Goal: Transaction & Acquisition: Purchase product/service

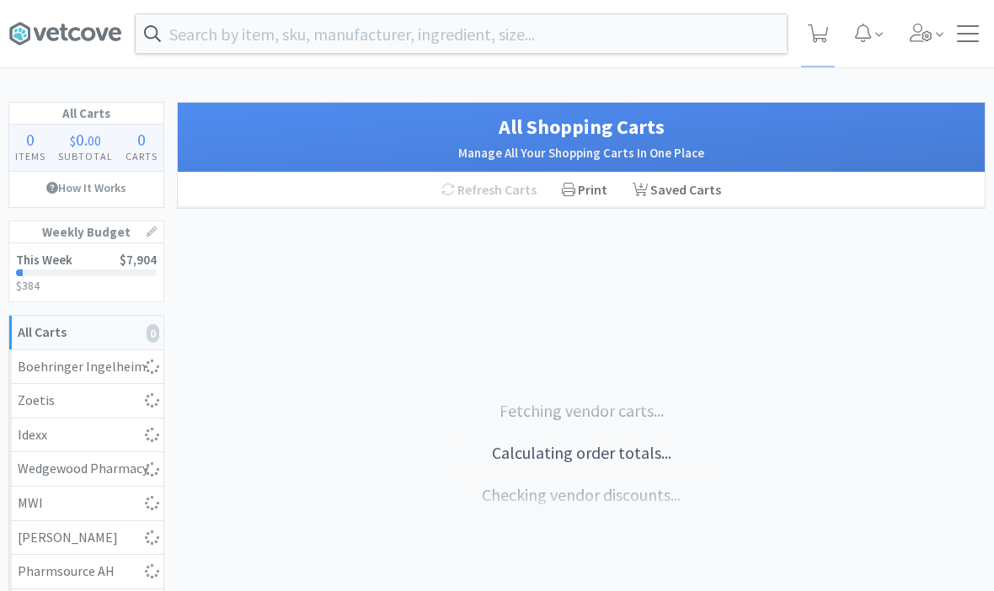
select select "1"
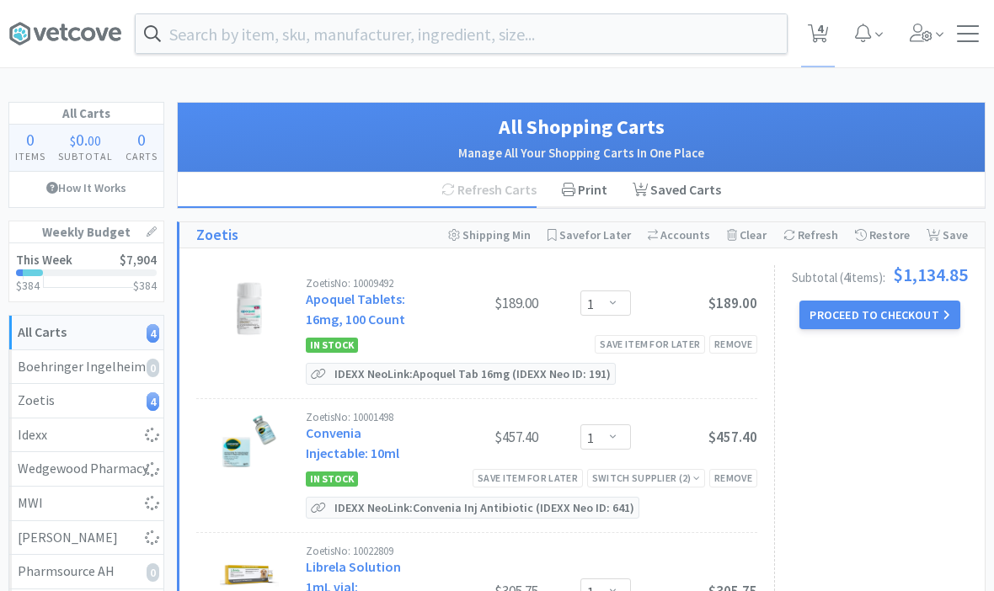
select select "1"
select select "5"
select select "1"
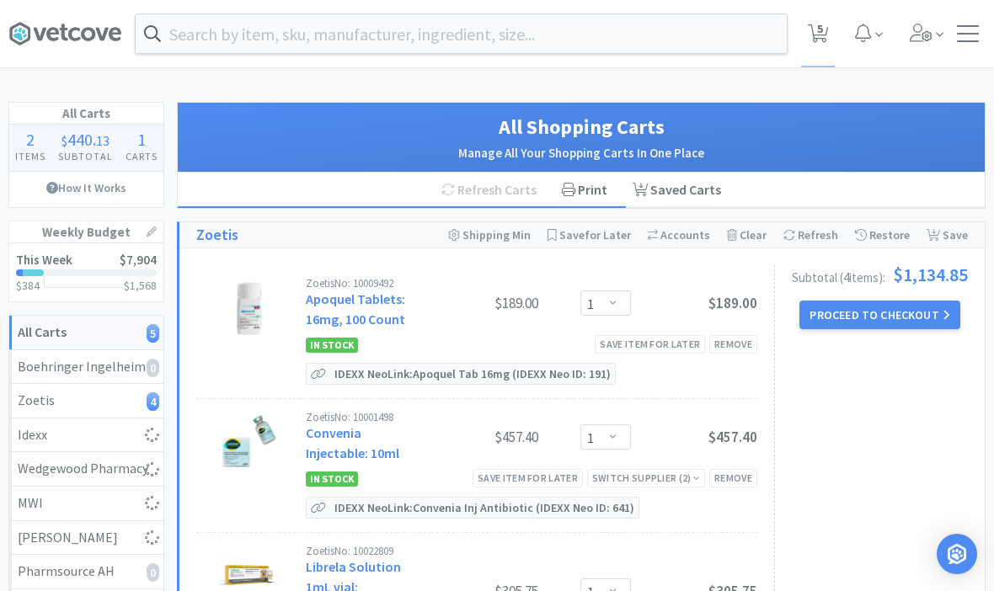
select select "1"
select select "10"
select select "6"
select select "2"
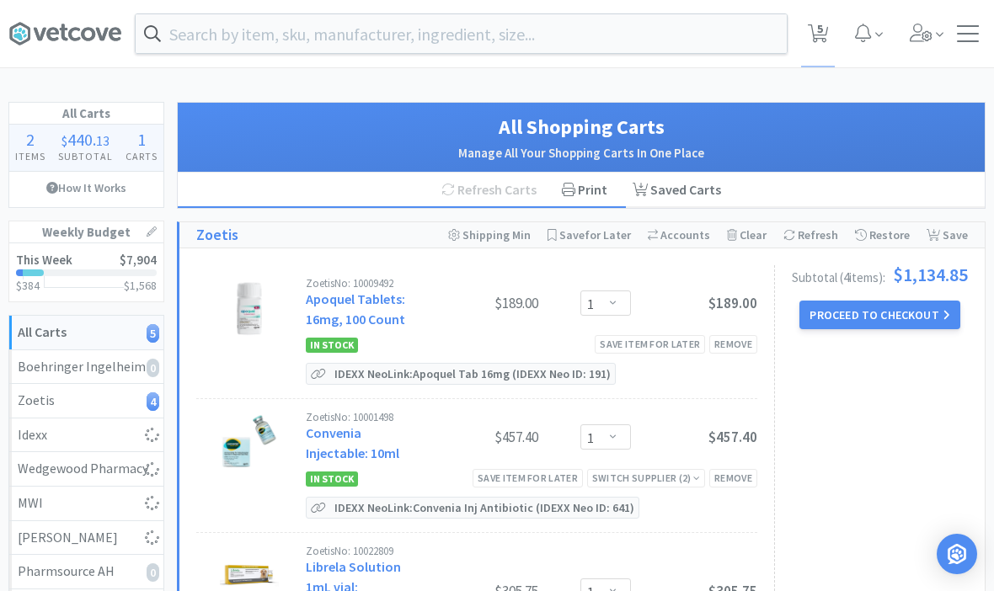
select select "3"
select select "1"
select select "4"
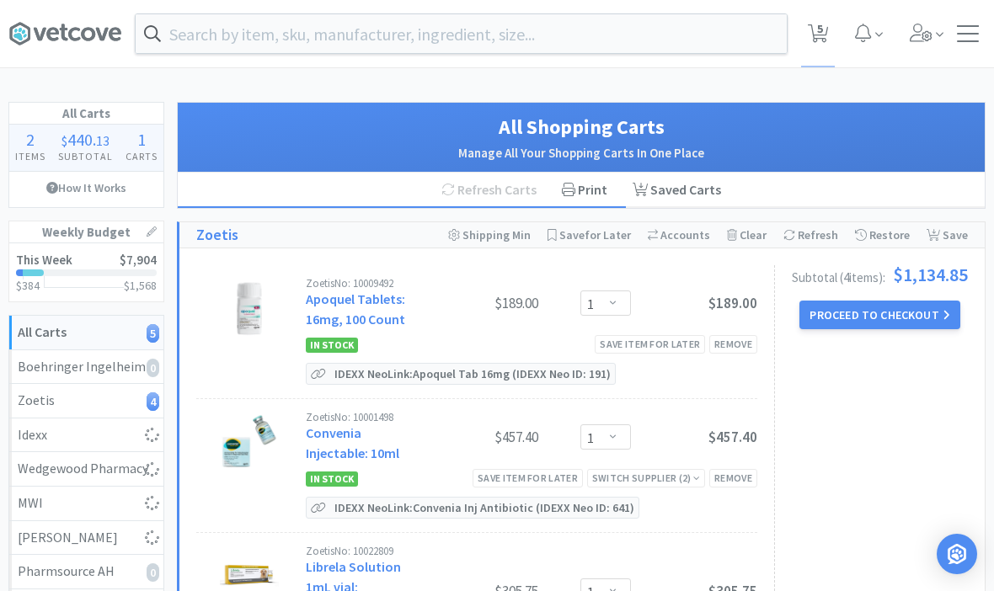
select select "1"
select select "8"
select select "3"
select select "2"
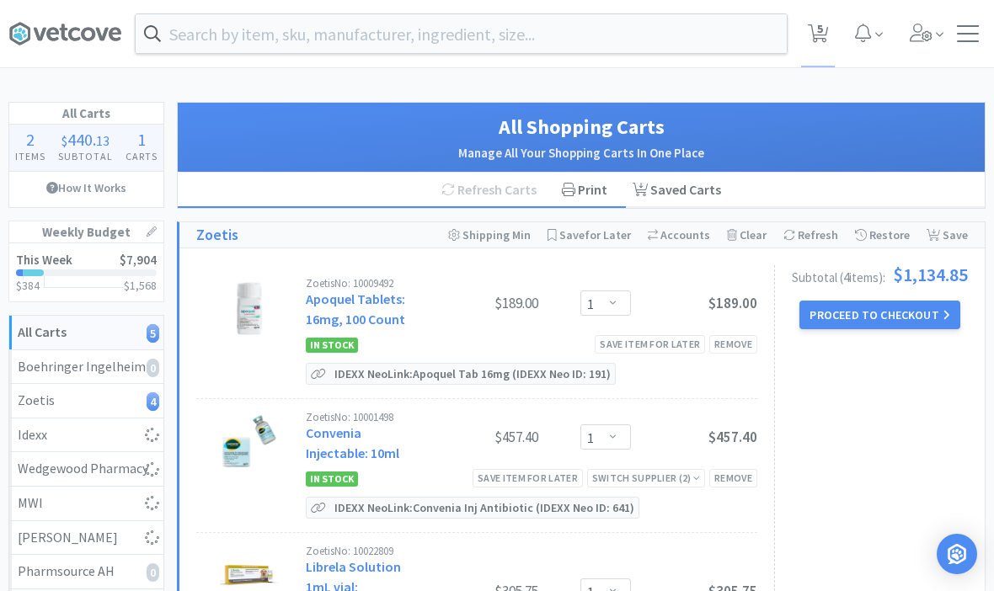
select select "1"
select select "2"
select select "1"
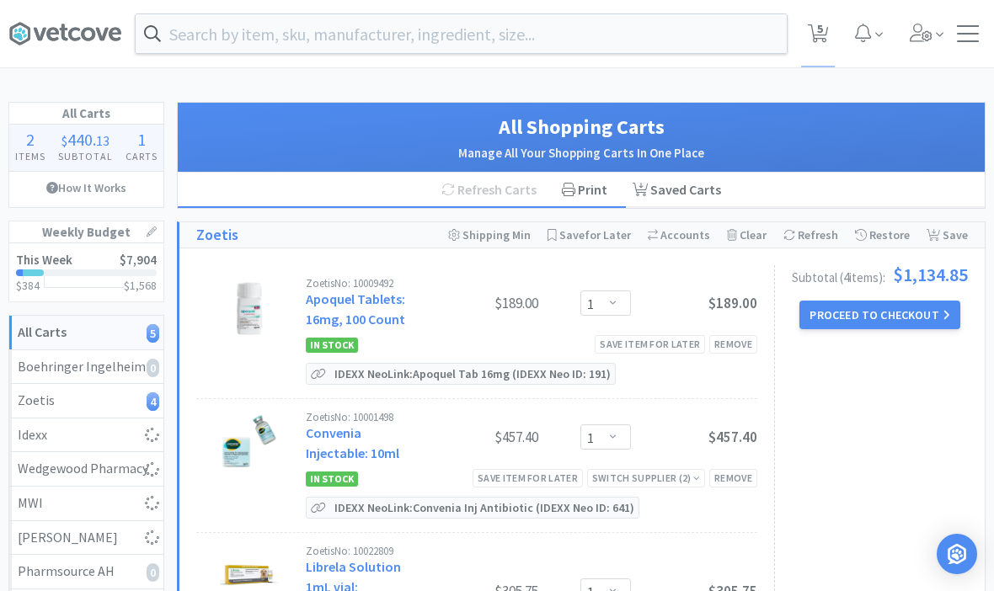
select select "1"
select select "4"
select select "10"
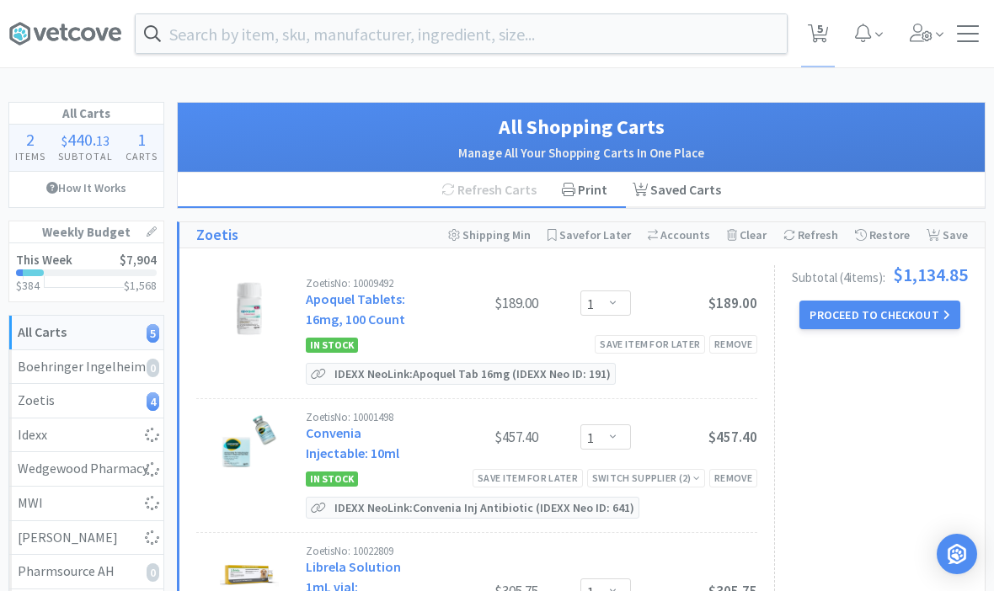
select select "1"
select select "4"
select select "5"
select select "1"
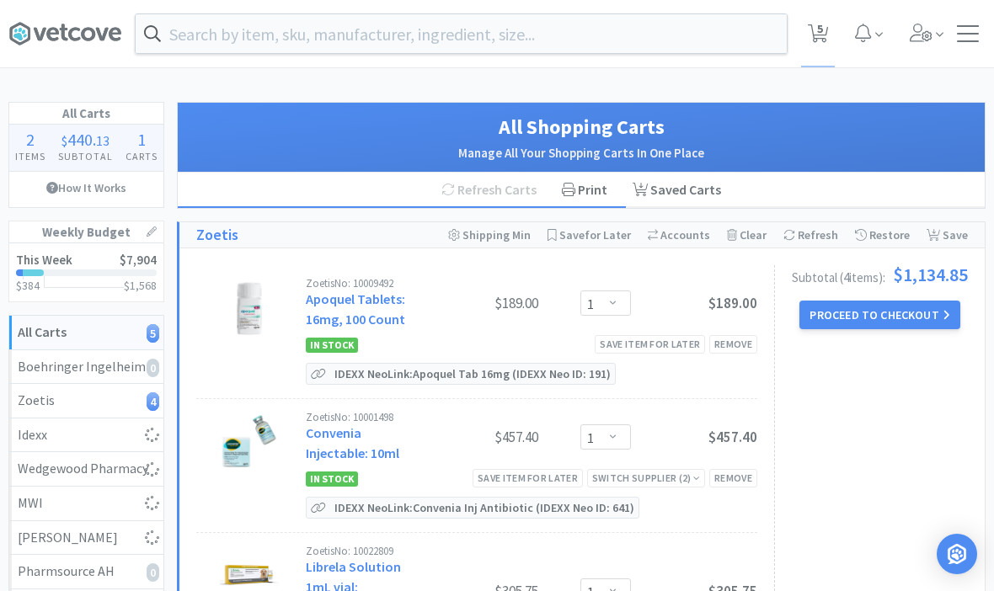
select select "1"
select select "2"
select select "4"
select select "1"
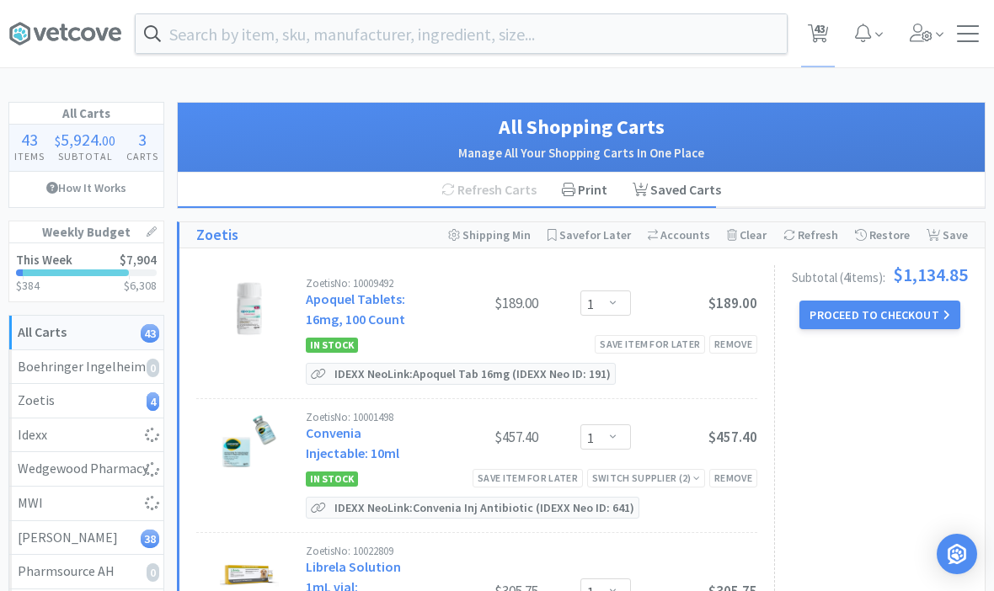
select select "4"
select select "5"
select select "3"
select select "1"
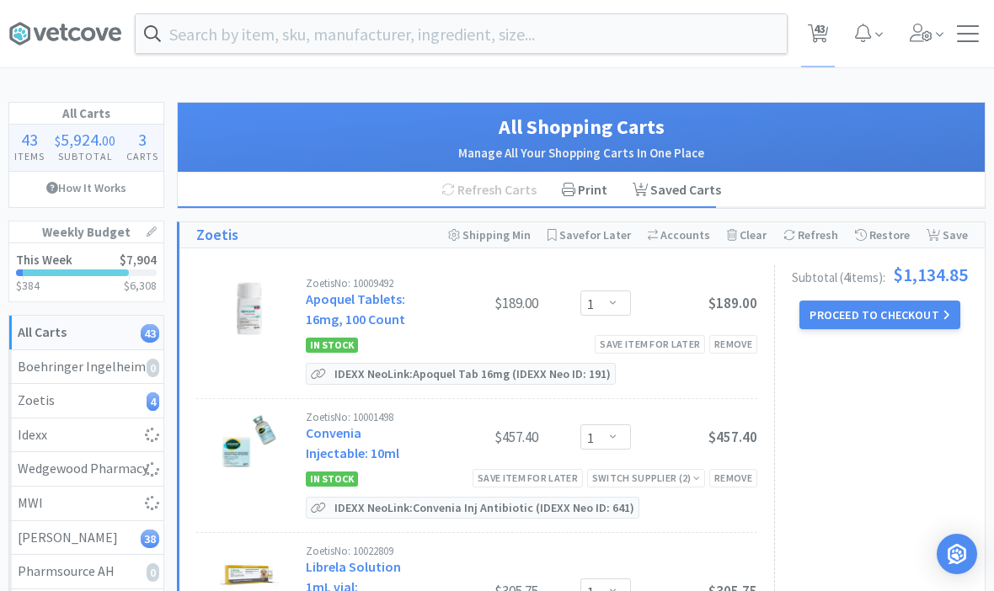
select select "5"
select select "1"
select select "2"
select select "1"
select select "3"
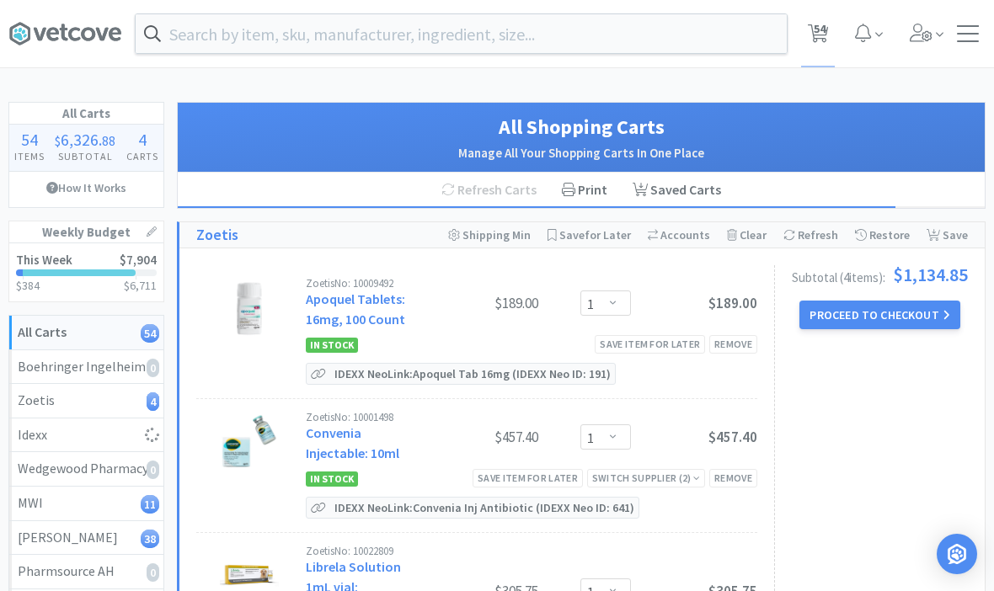
select select "1"
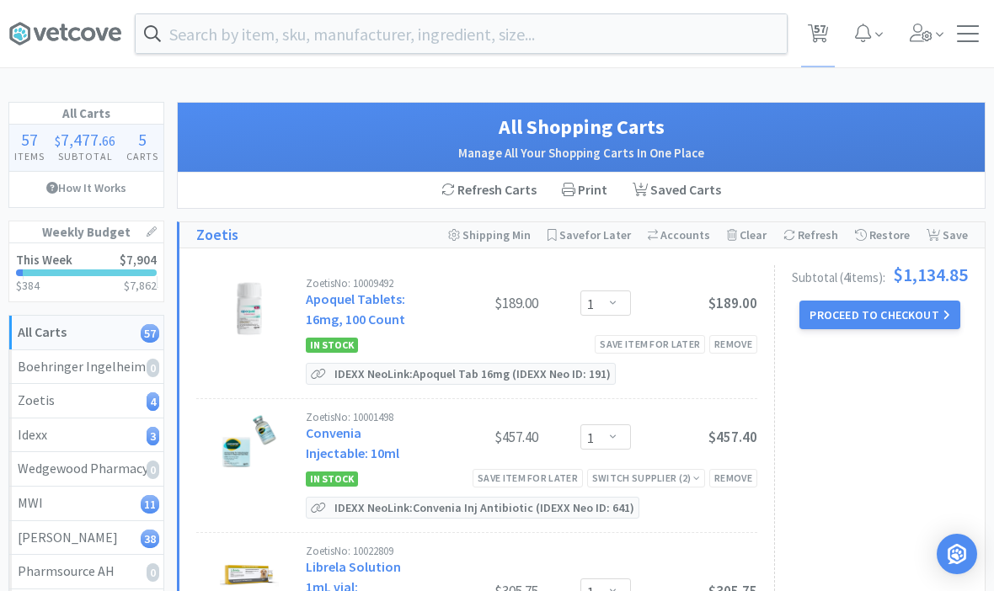
click at [727, 27] on input "text" at bounding box center [461, 33] width 651 height 39
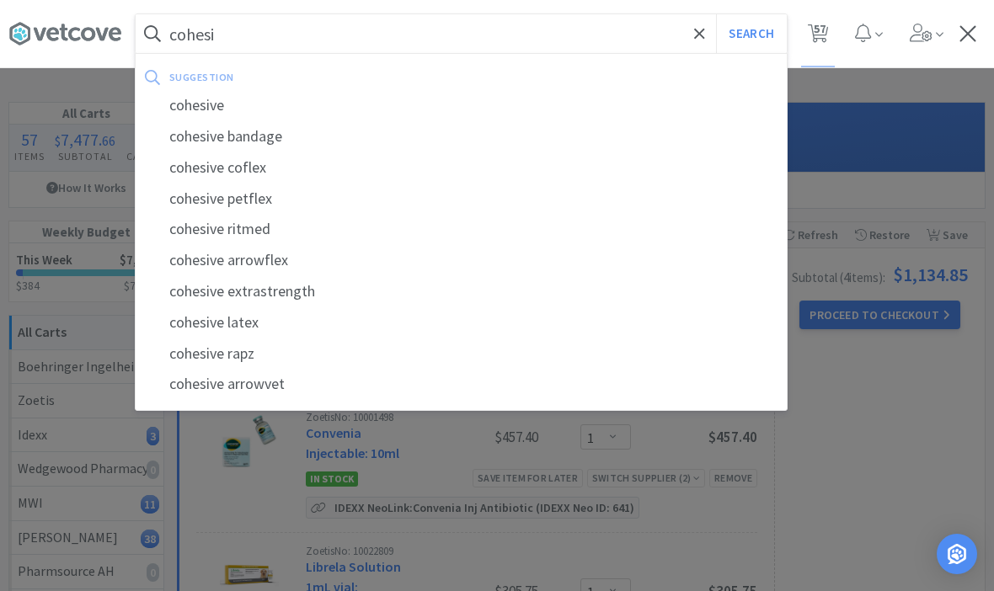
click at [220, 130] on div "cohesive bandage" at bounding box center [461, 136] width 651 height 31
type input "cohesive bandage"
select select "1"
select select "4"
select select "5"
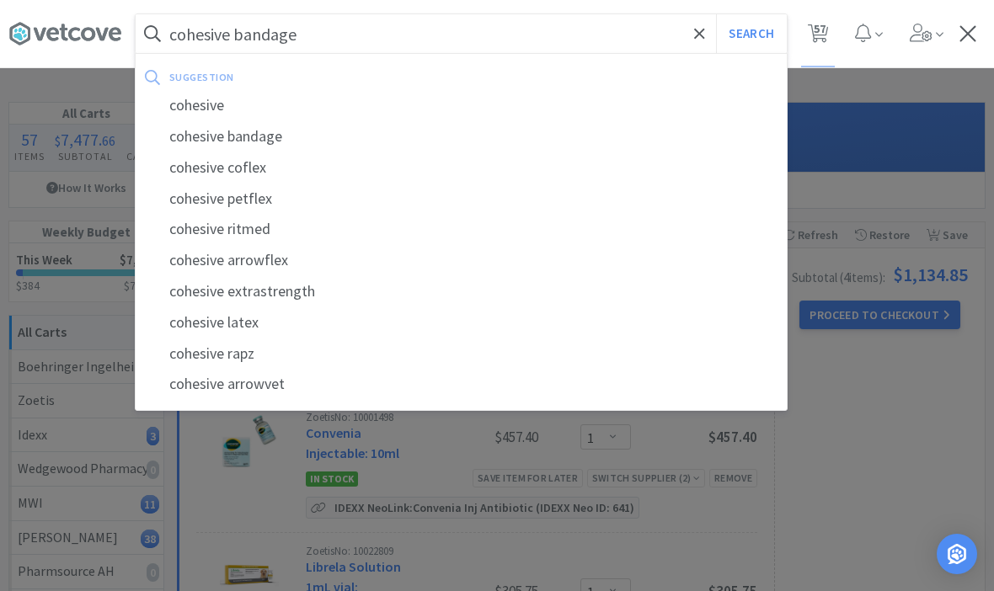
select select "3"
select select "1"
select select "5"
select select "1"
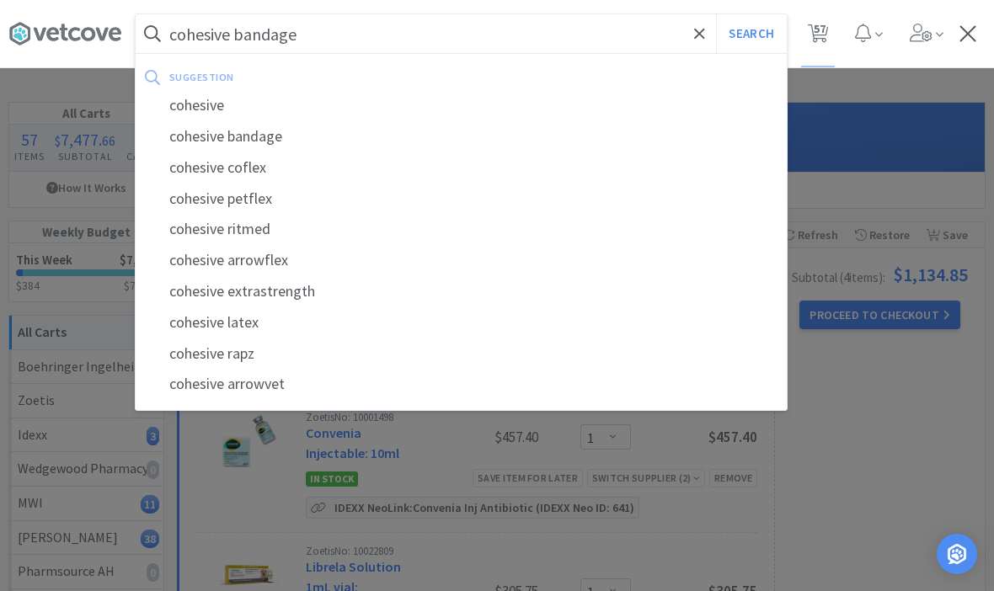
select select "2"
select select "1"
select select "3"
select select "1"
select select "5"
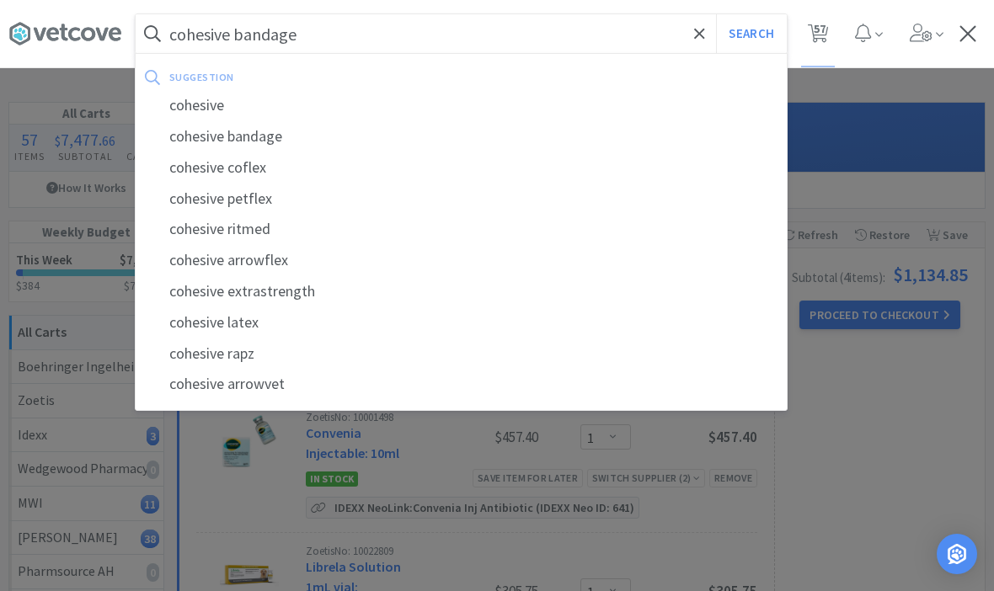
select select "1"
select select "10"
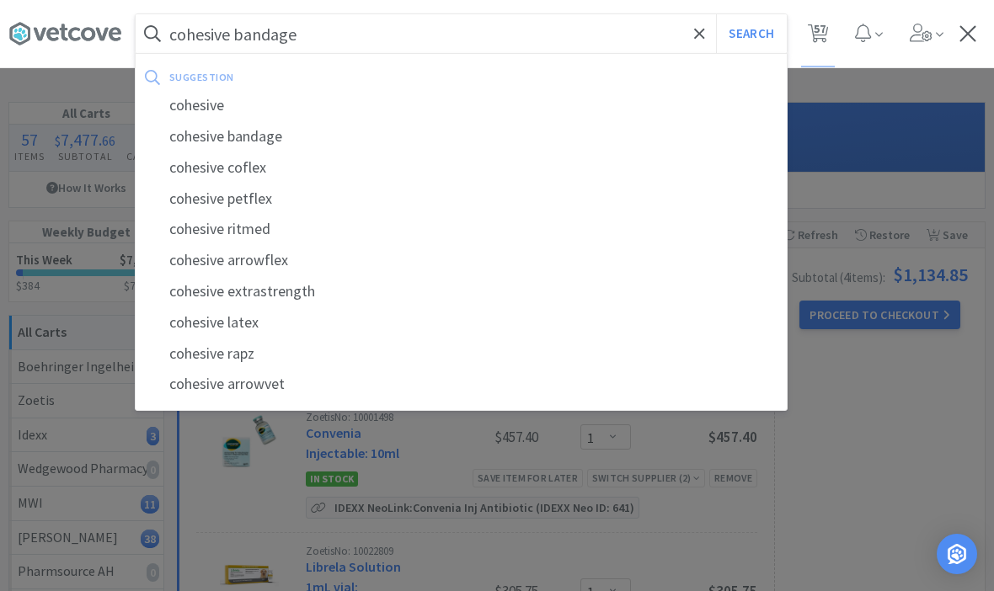
select select "6"
select select "2"
select select "3"
select select "1"
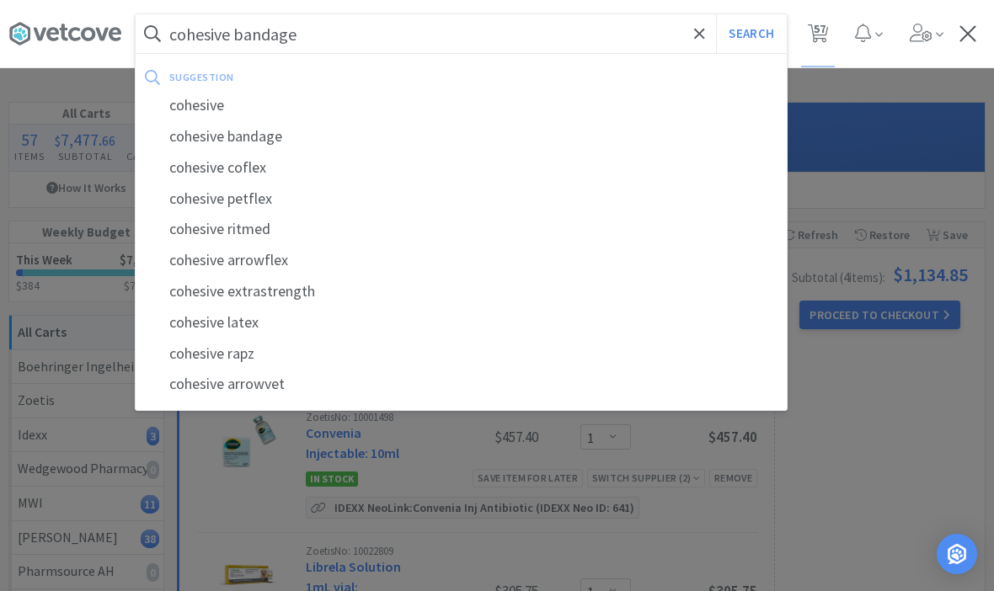
select select "1"
select select "4"
select select "1"
select select "8"
select select "3"
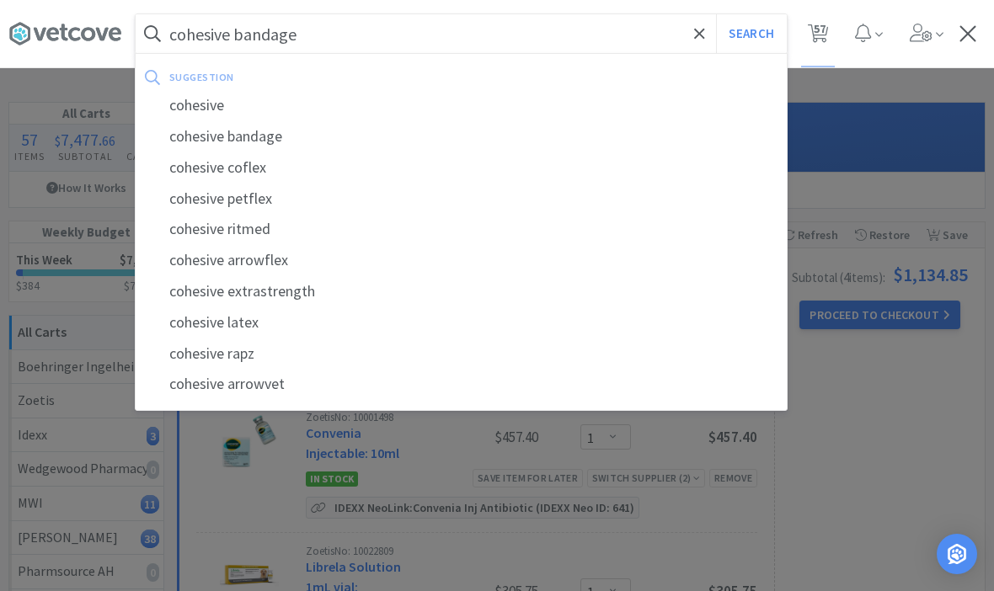
select select "3"
select select "2"
select select "1"
select select "2"
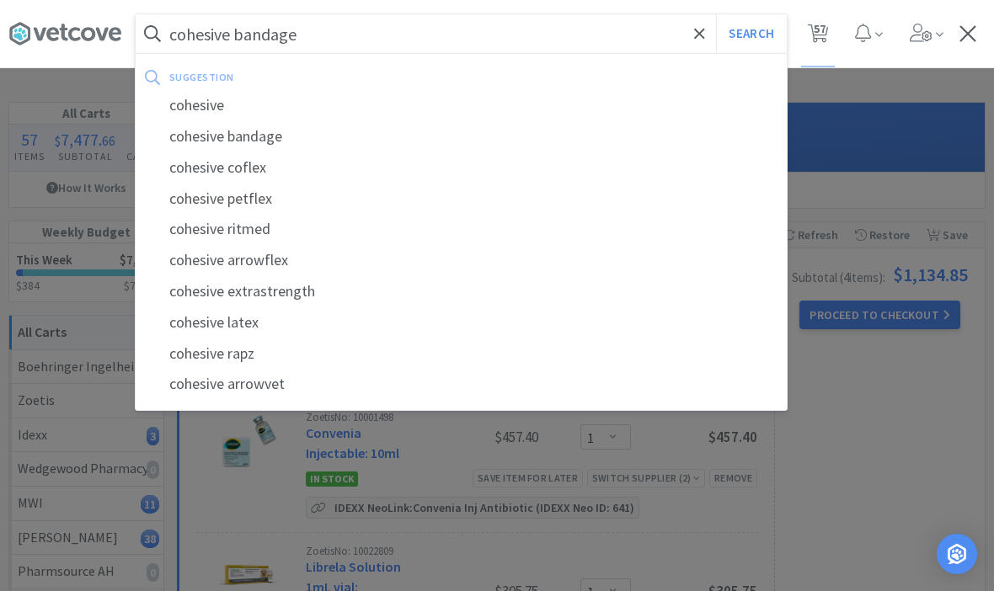
select select "1"
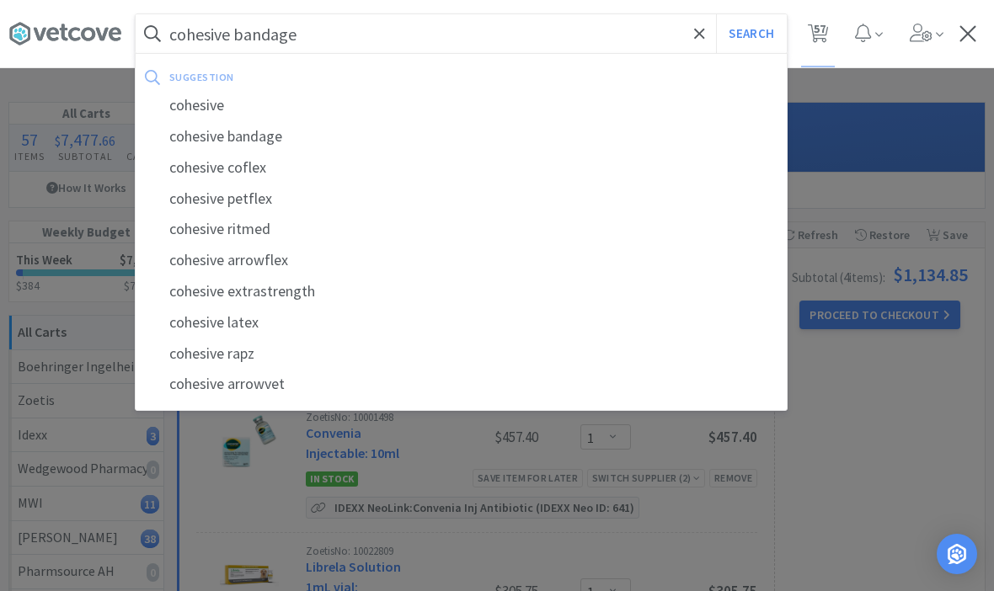
select select "4"
select select "10"
select select "1"
select select "4"
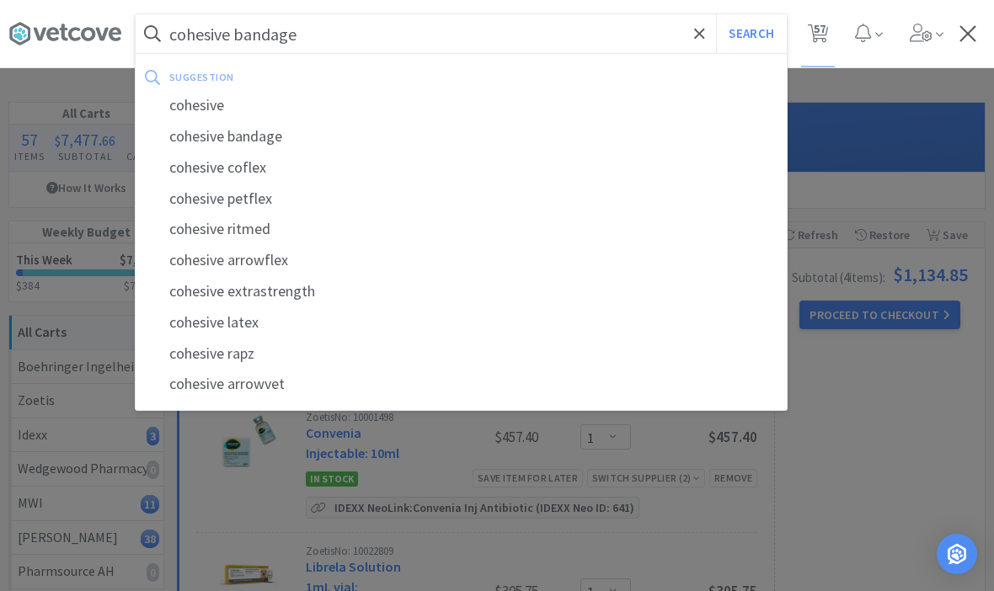
select select "5"
select select "1"
select select "2"
select select "4"
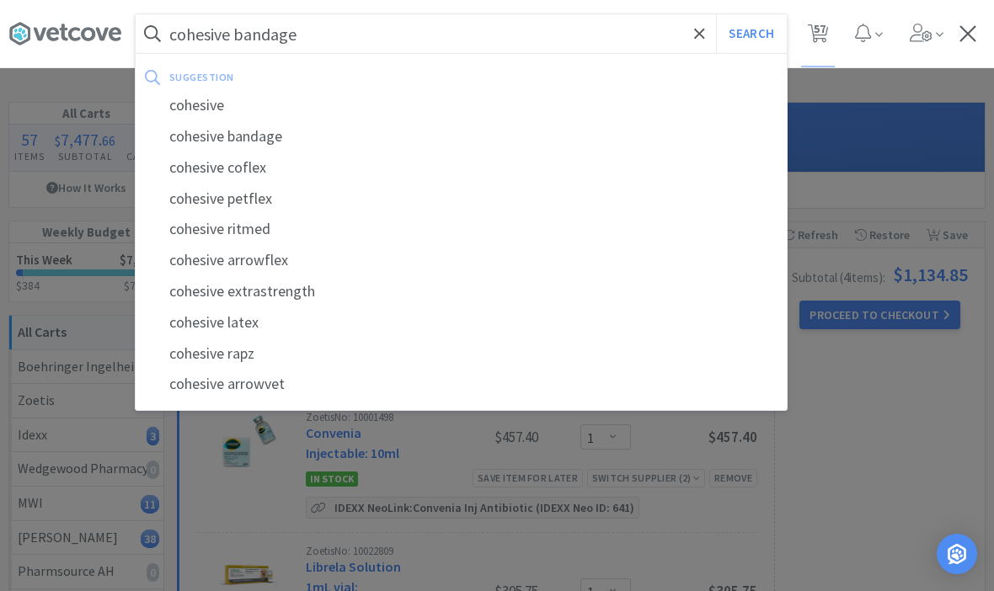
select select "1"
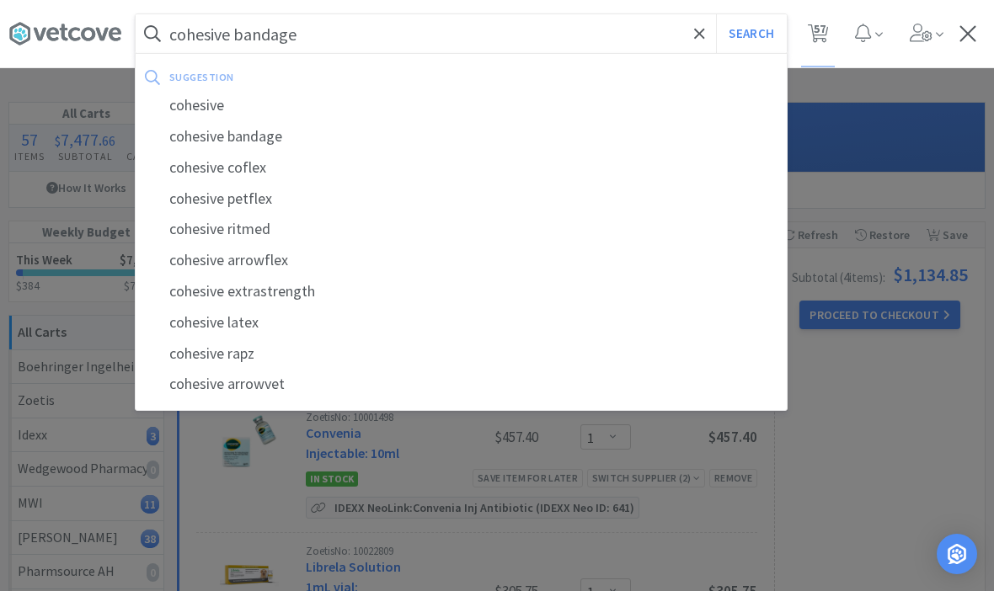
select select "1"
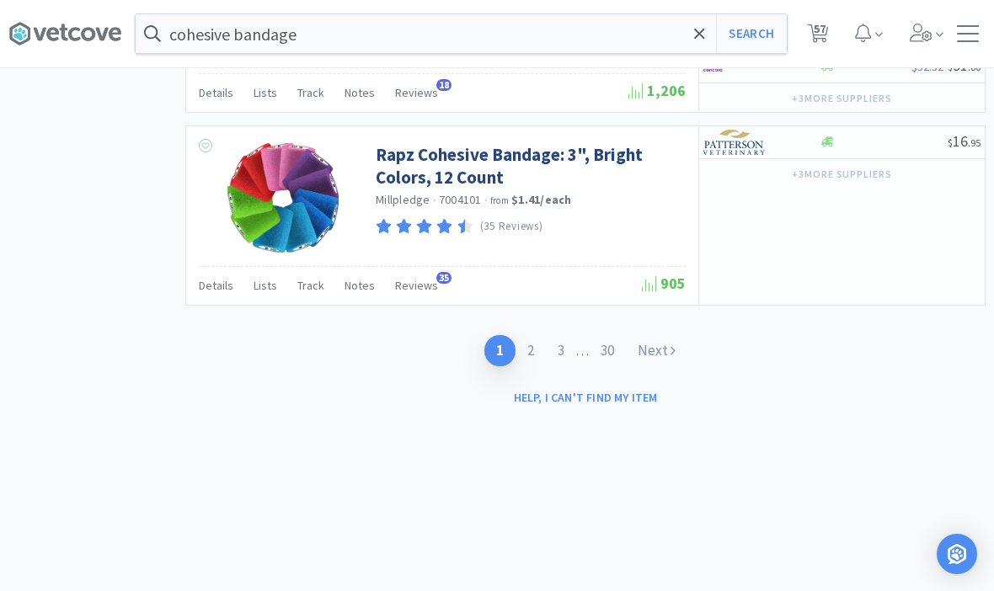
scroll to position [3660, 0]
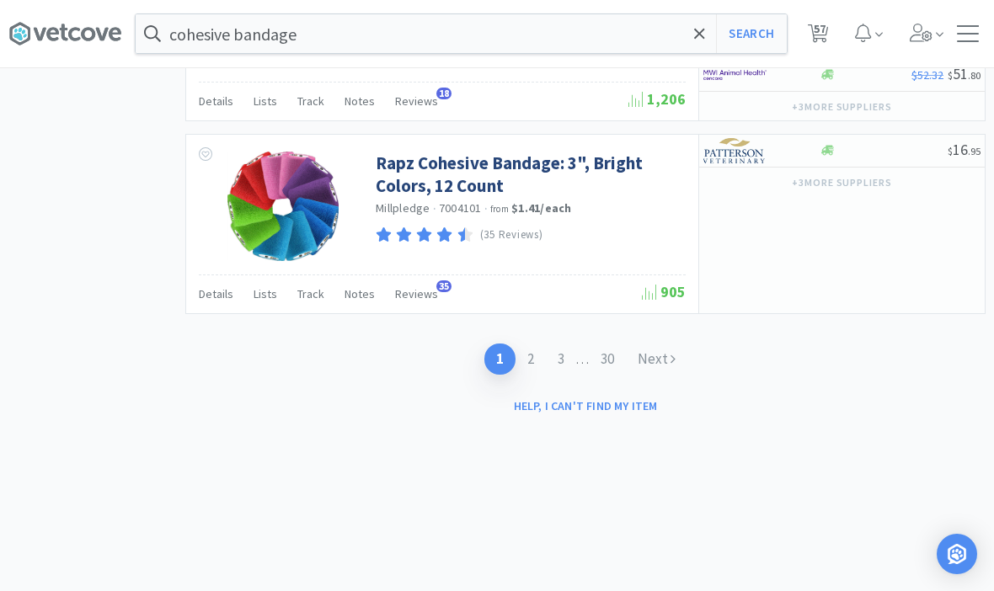
click at [525, 356] on link "2" at bounding box center [531, 359] width 30 height 31
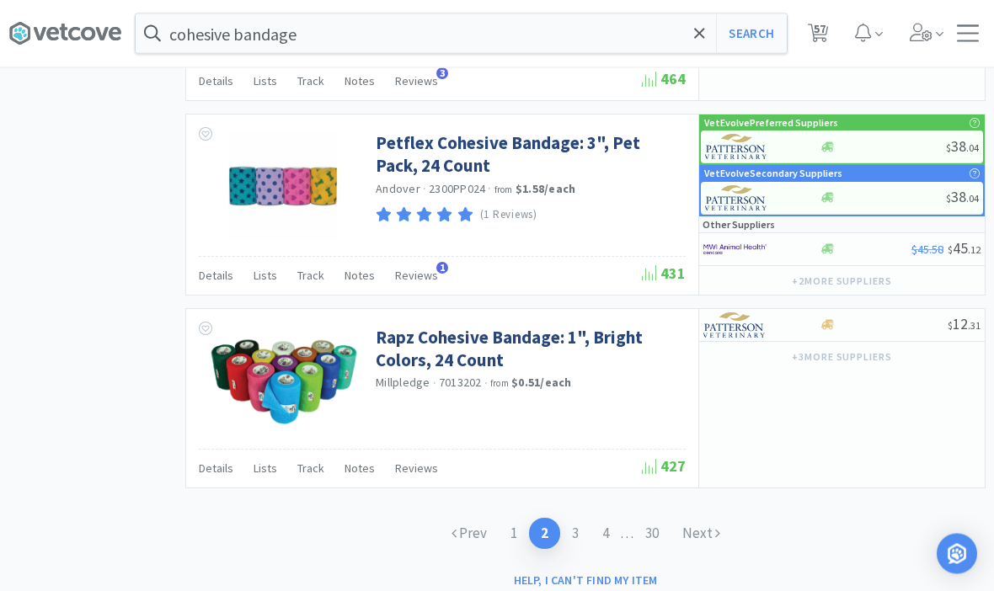
scroll to position [2706, 0]
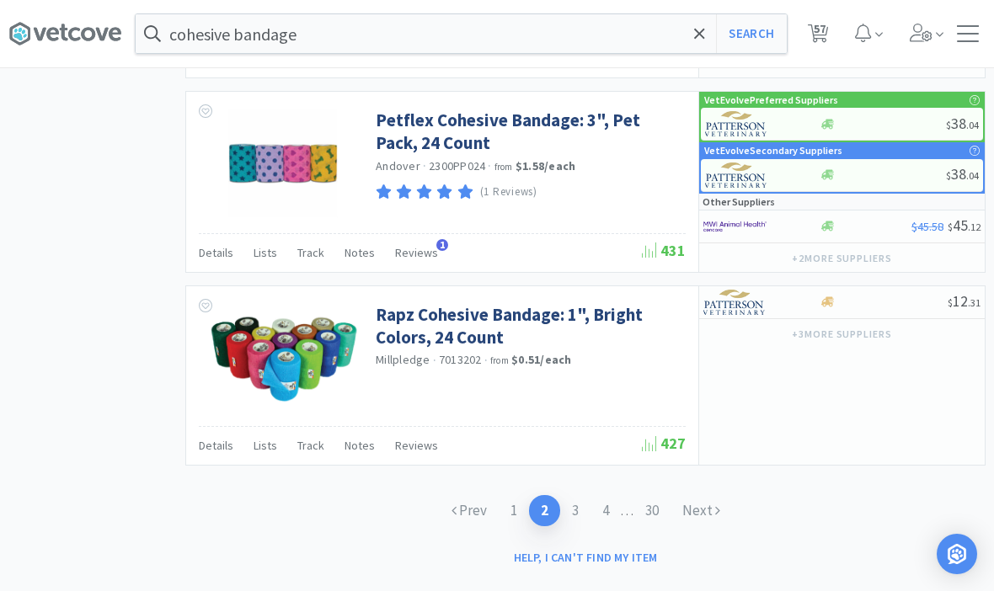
click at [577, 495] on link "3" at bounding box center [575, 510] width 30 height 31
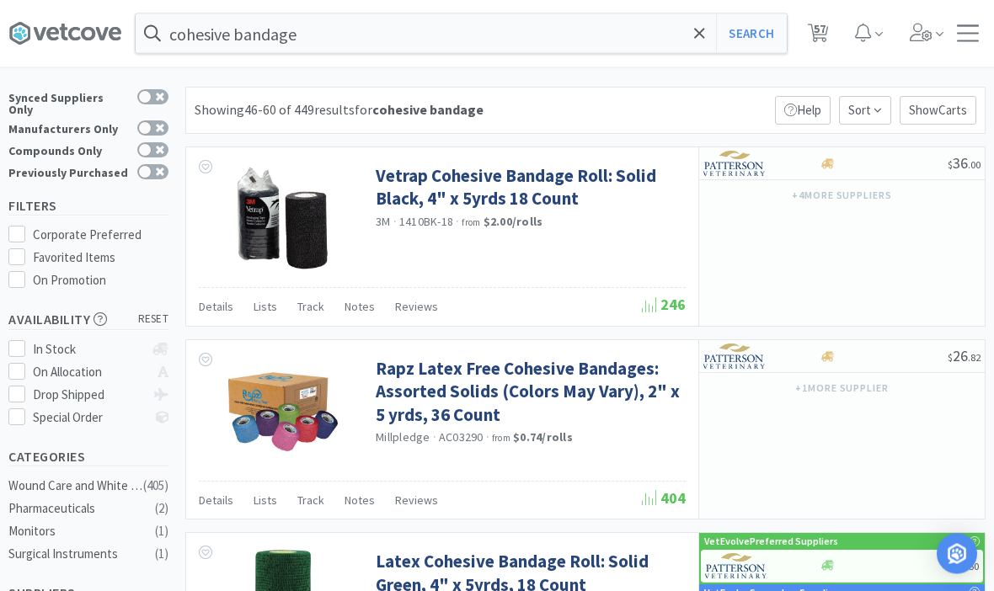
scroll to position [15, 0]
click at [413, 411] on link "Rapz Latex Free Cohesive Bandages: Assorted Solids (Colors May Vary), 2" x 5 yr…" at bounding box center [529, 391] width 306 height 69
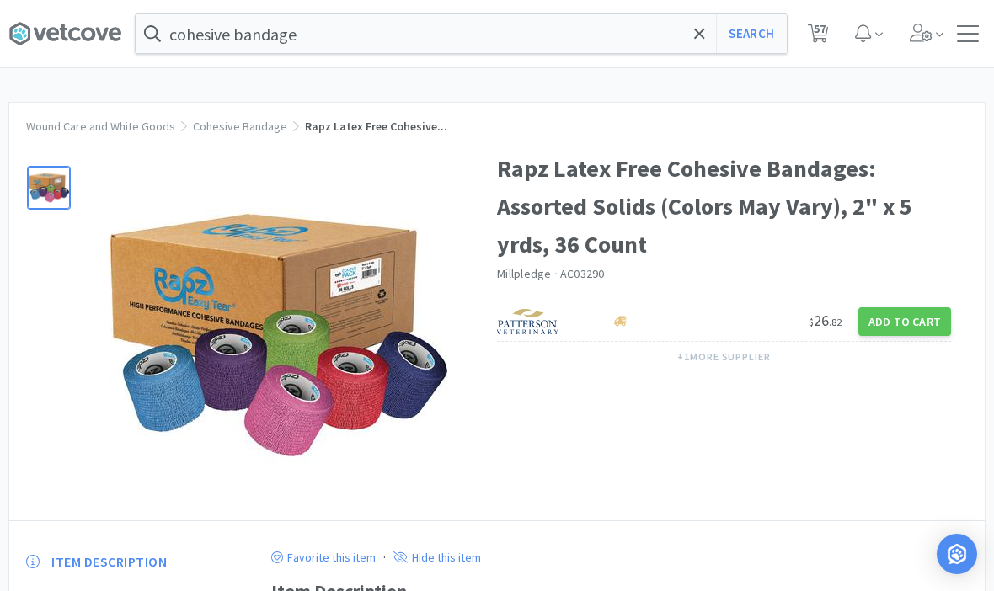
click at [910, 322] on button "Add to Cart" at bounding box center [905, 322] width 93 height 29
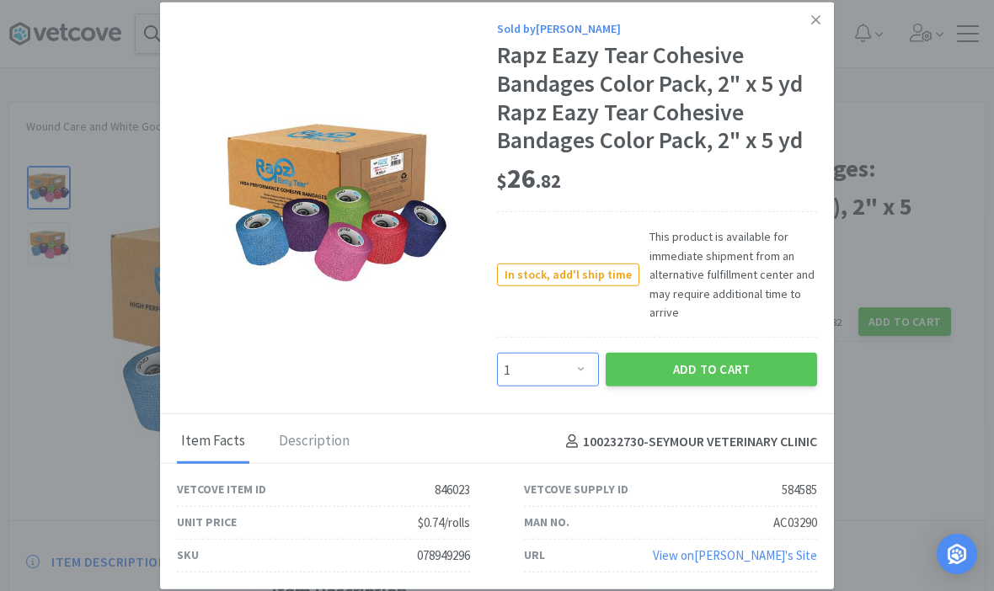
click at [568, 380] on select "Enter Quantity 1 2 3 4 5 6 7 8 9 10 11 12 13 14 15 16 17 18 19 20 Enter Quantity" at bounding box center [548, 370] width 102 height 34
select select "2"
click at [675, 383] on button "Add to Cart" at bounding box center [711, 370] width 211 height 34
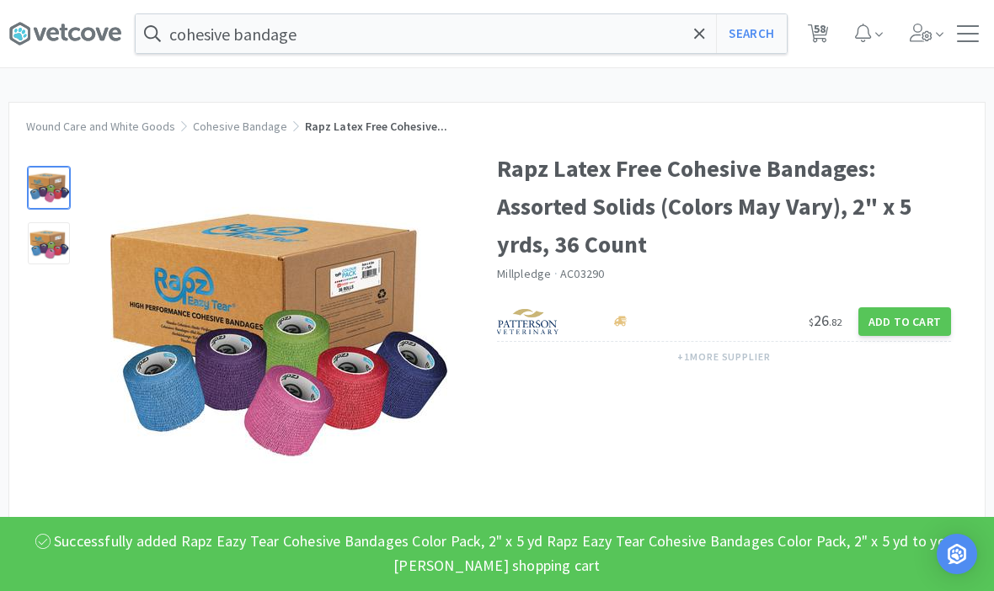
click at [822, 39] on span "58" at bounding box center [820, 28] width 12 height 67
select select "1"
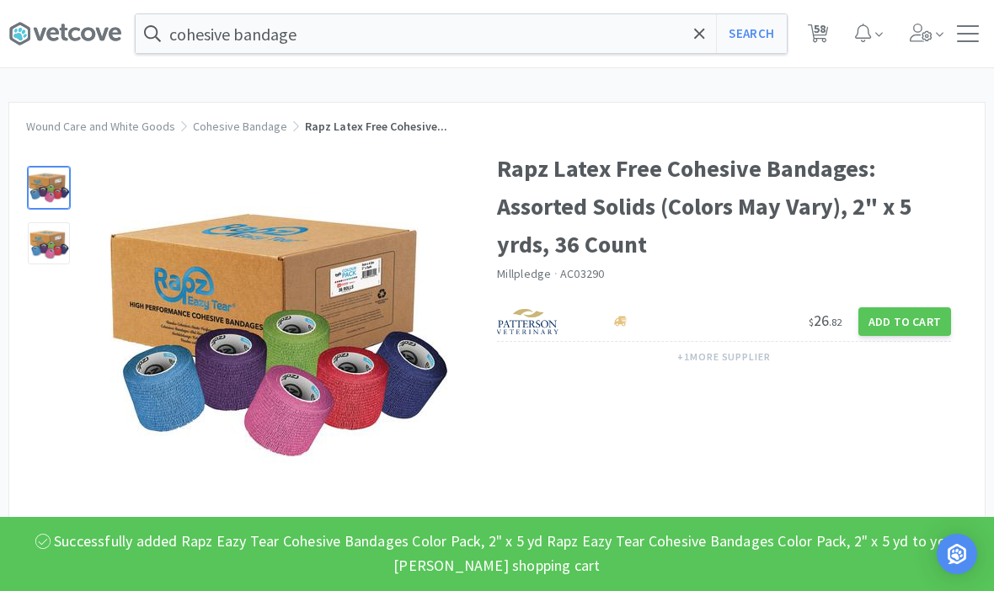
select select "1"
select select "4"
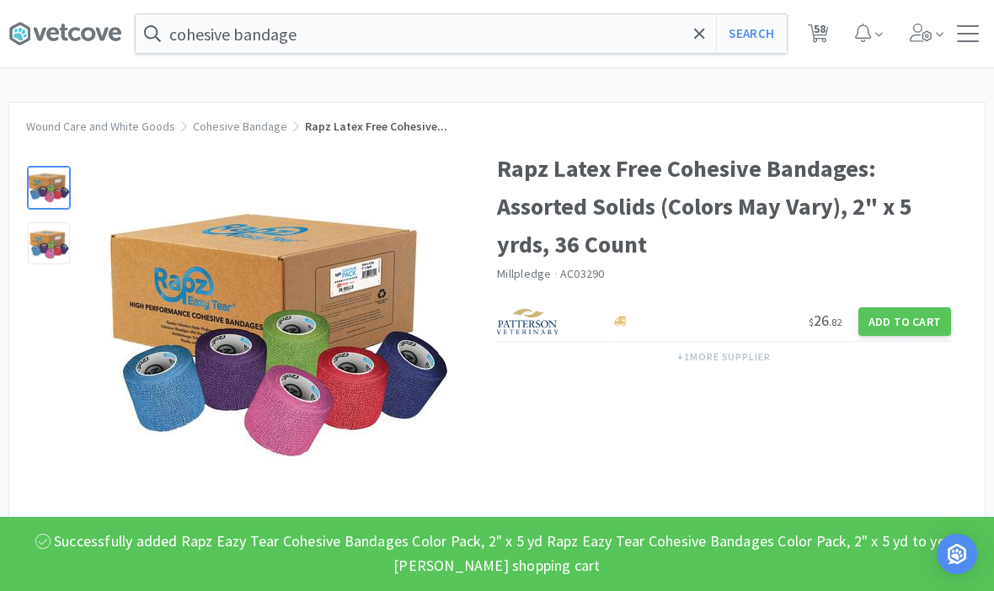
select select "5"
select select "3"
select select "1"
select select "5"
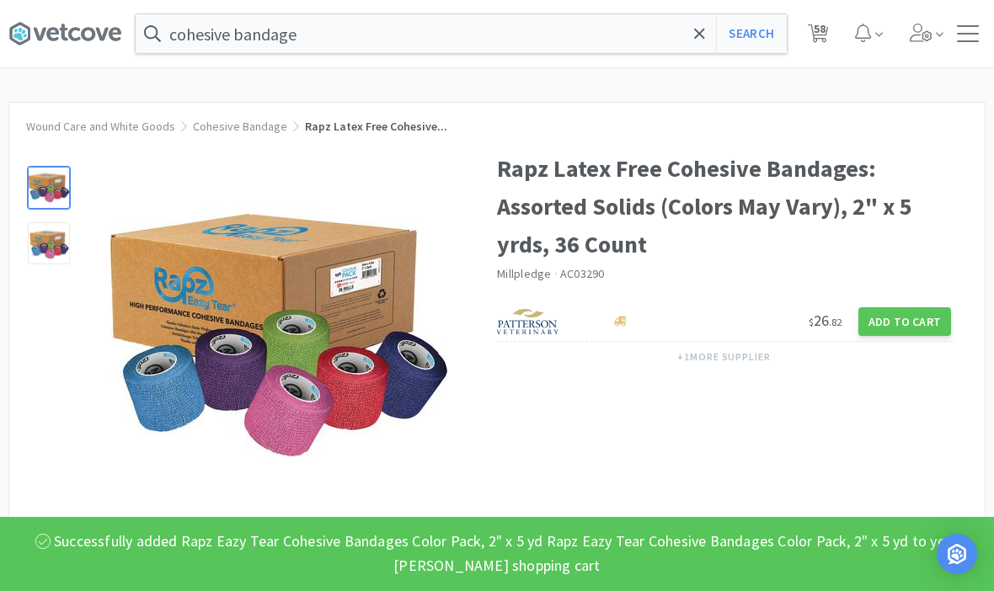
select select "1"
select select "2"
select select "1"
select select "3"
select select "1"
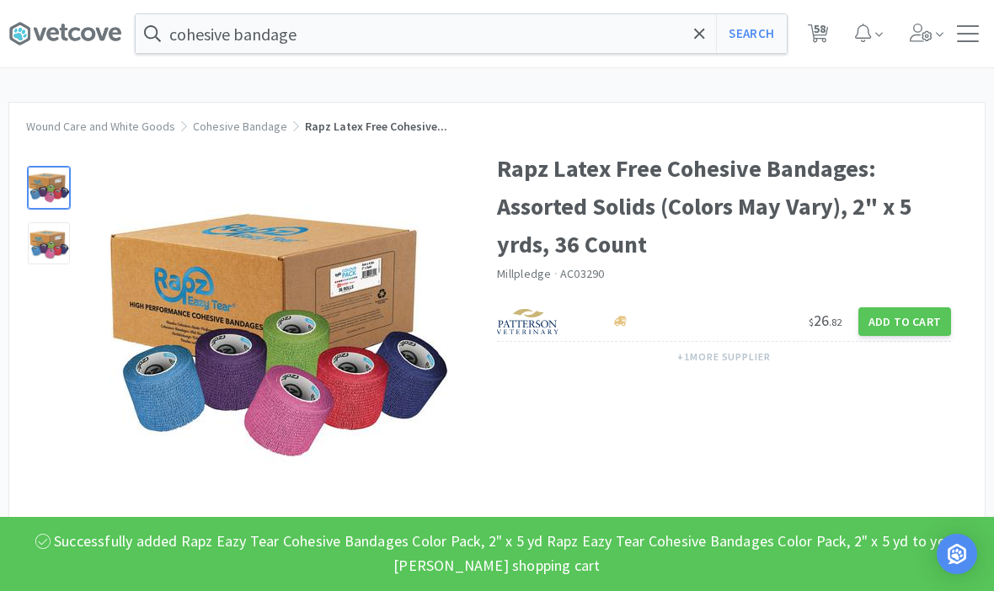
select select "5"
select select "1"
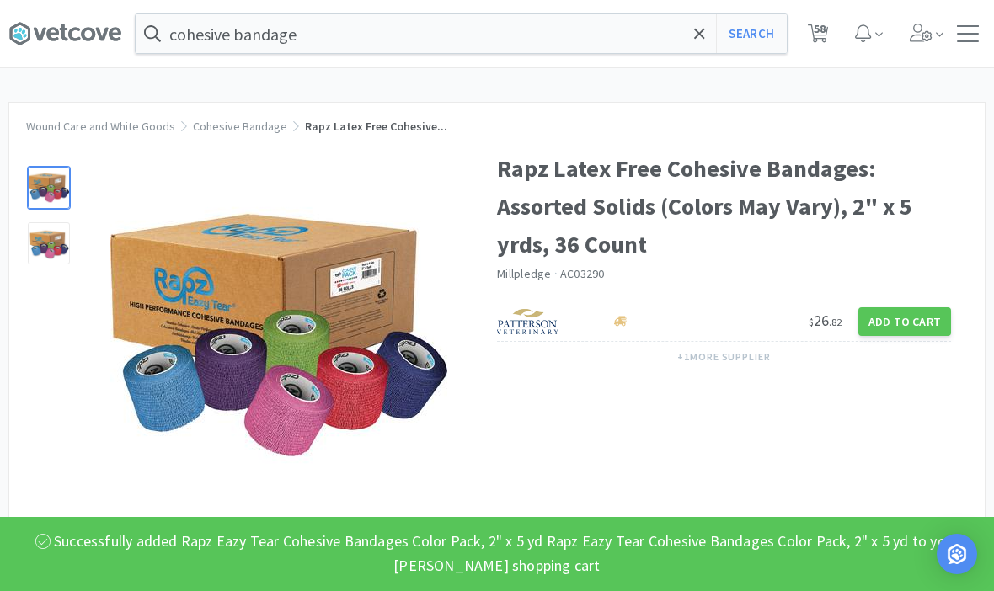
select select "10"
select select "6"
select select "2"
select select "3"
select select "1"
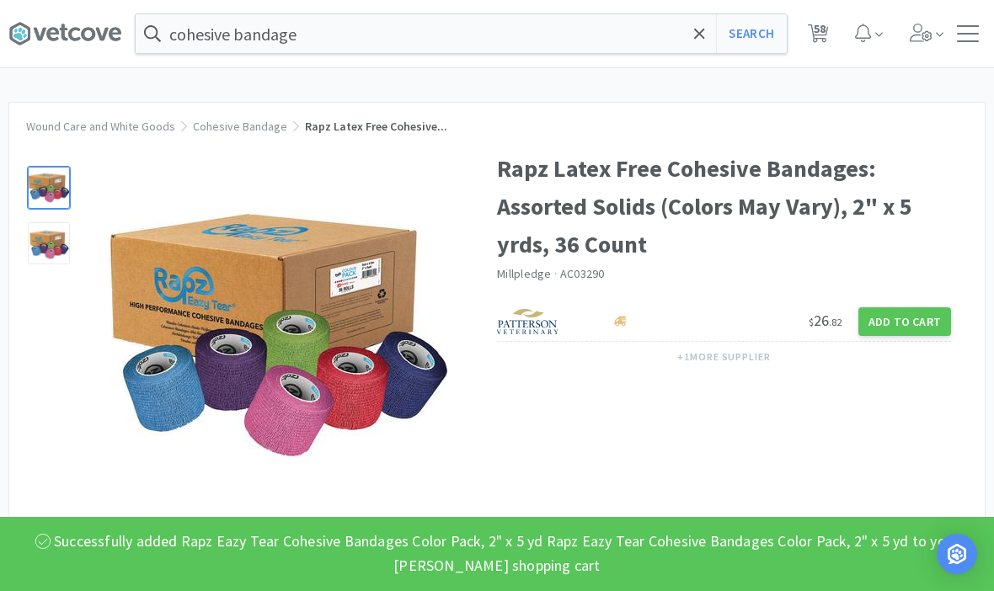
select select "1"
select select "4"
select select "1"
select select "8"
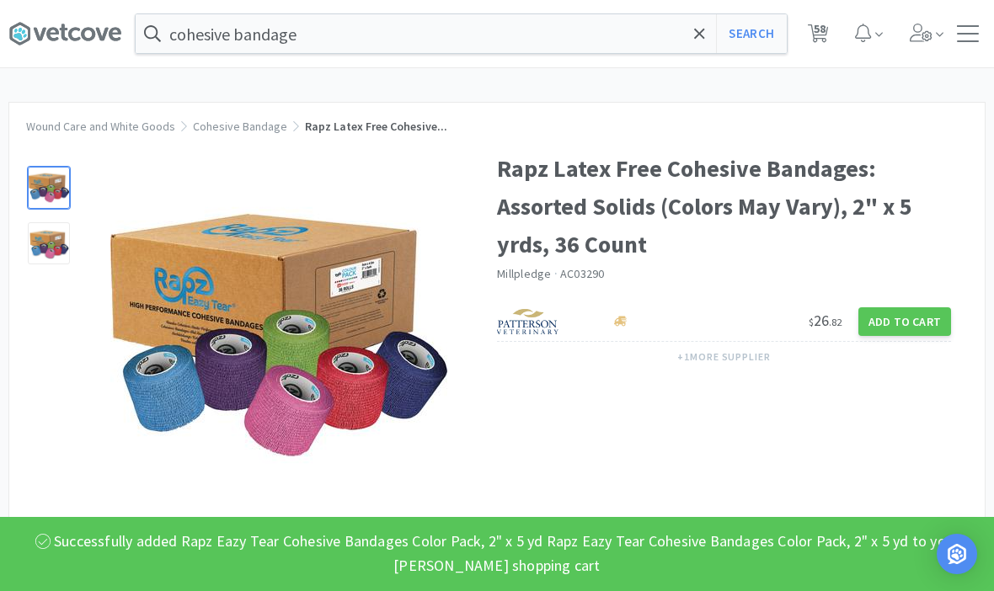
select select "3"
select select "2"
select select "1"
select select "2"
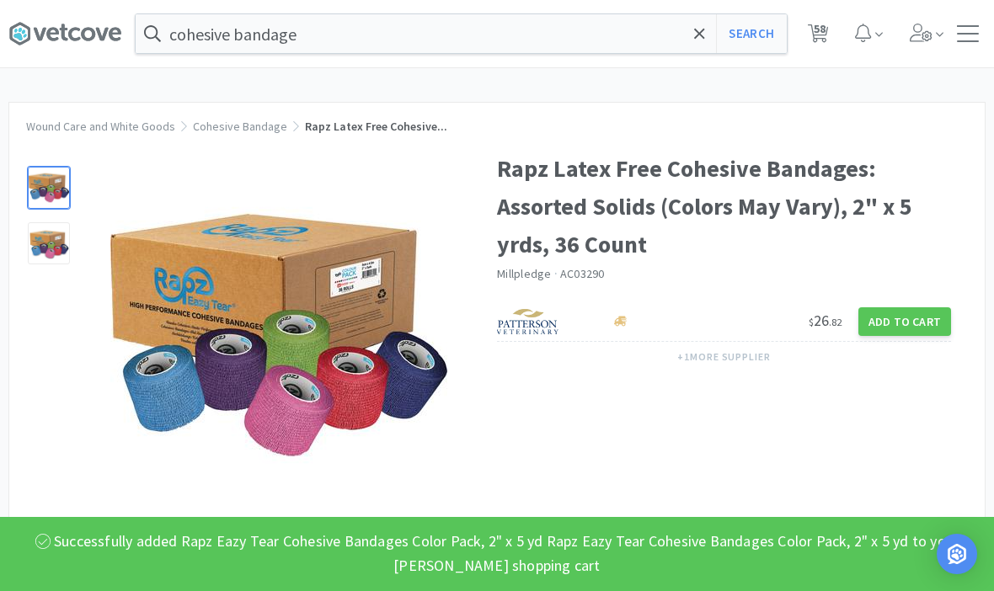
select select "2"
select select "1"
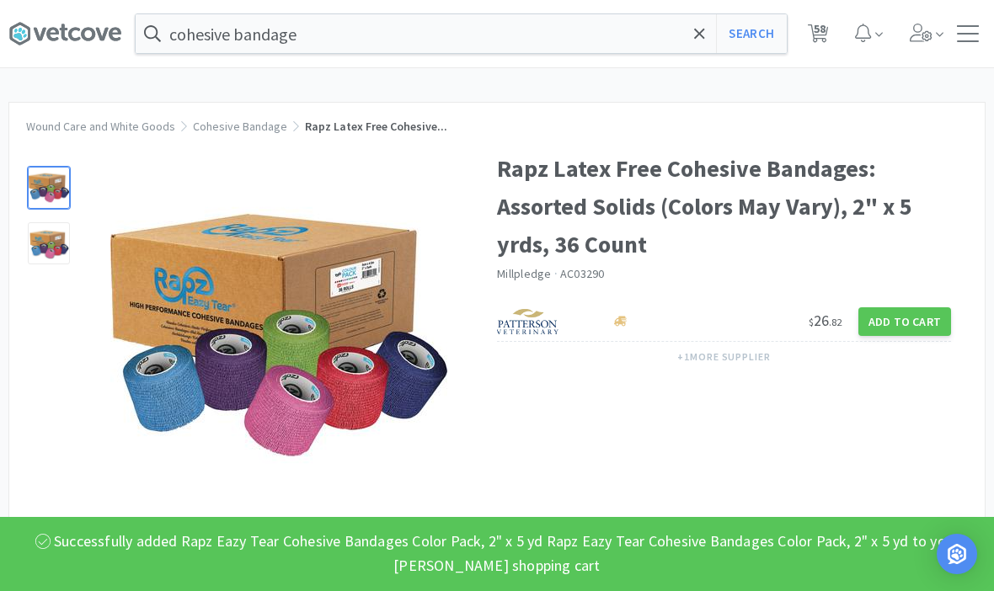
select select "1"
select select "4"
select select "10"
select select "1"
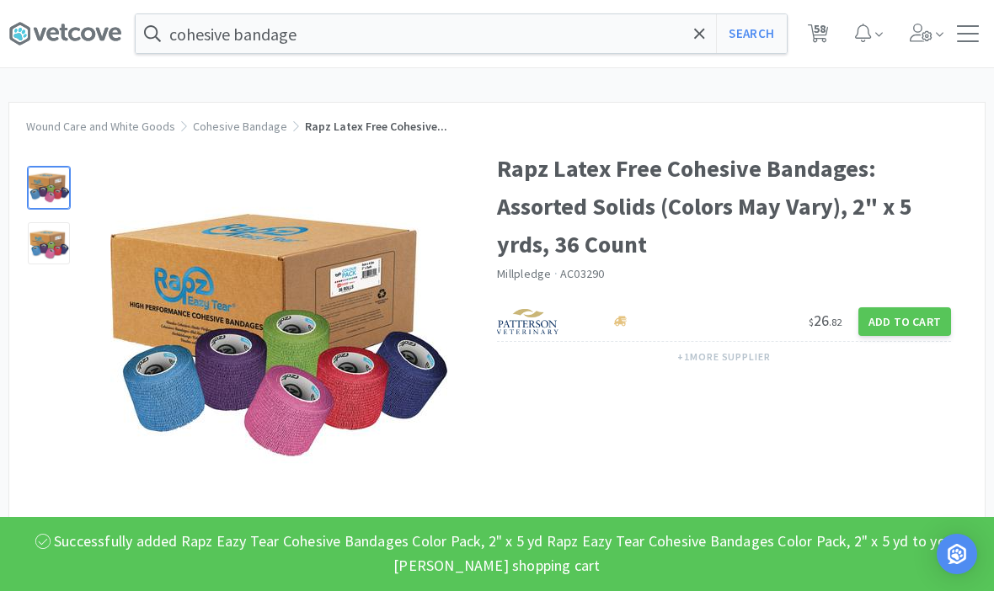
select select "2"
select select "4"
select select "5"
select select "1"
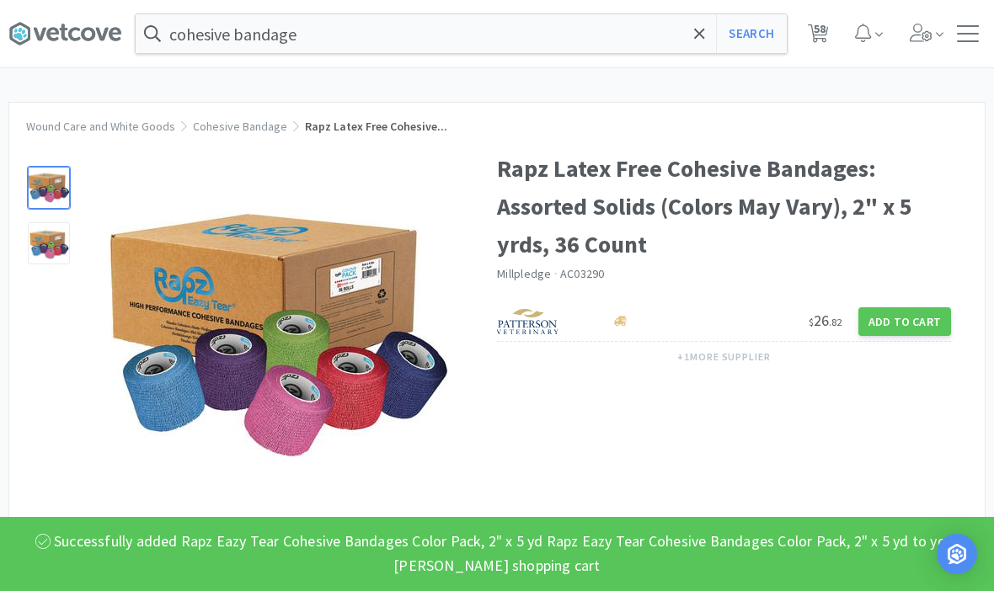
select select "2"
select select "4"
select select "1"
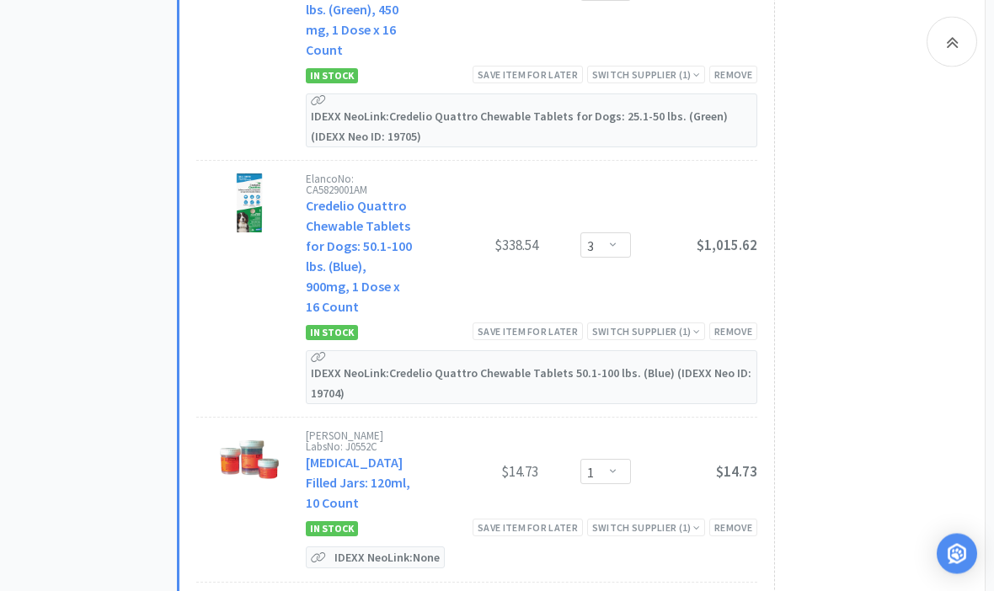
scroll to position [6343, 0]
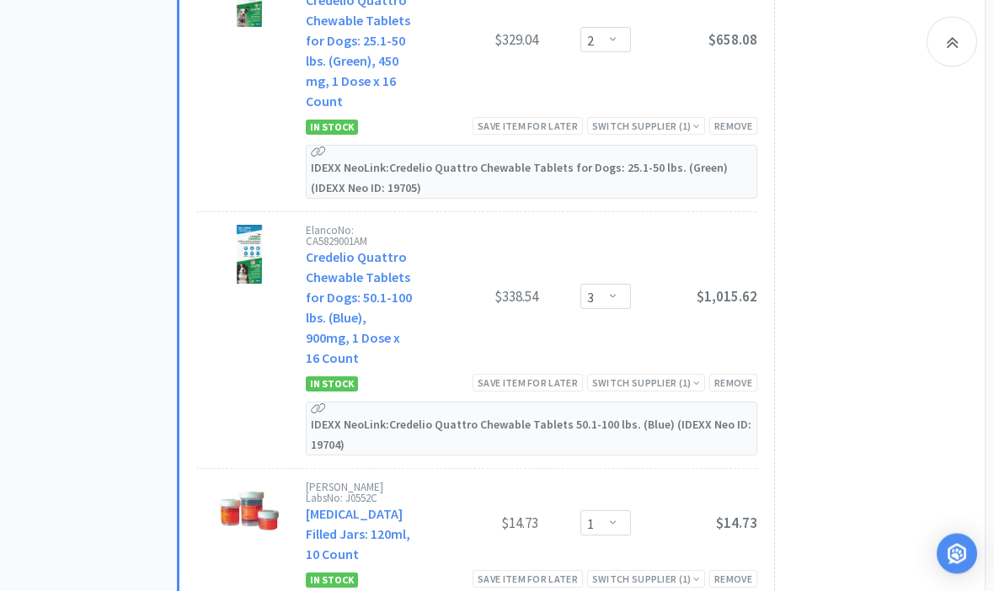
click at [537, 571] on div "Save item for later" at bounding box center [528, 580] width 110 height 18
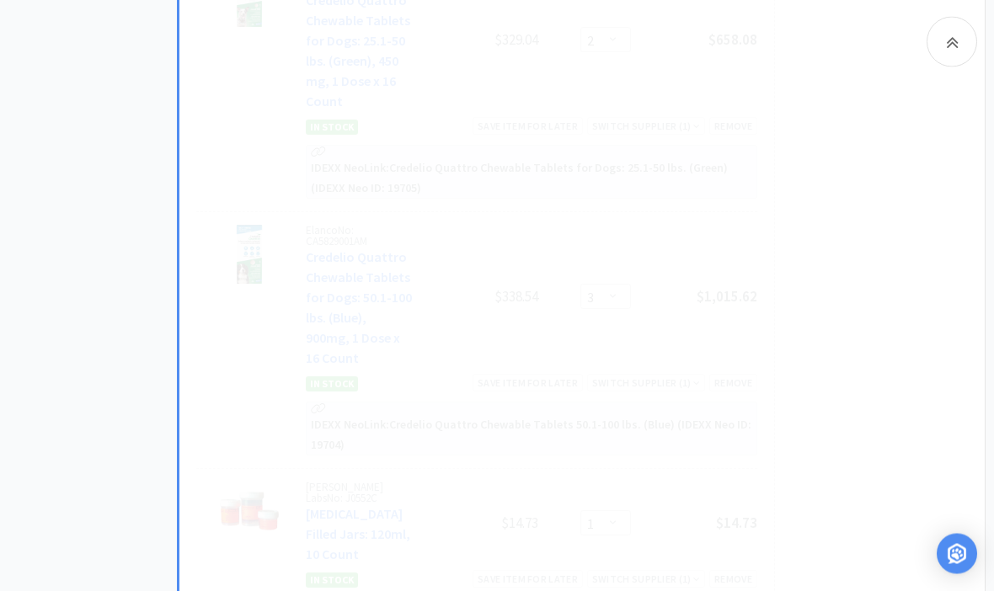
scroll to position [6344, 0]
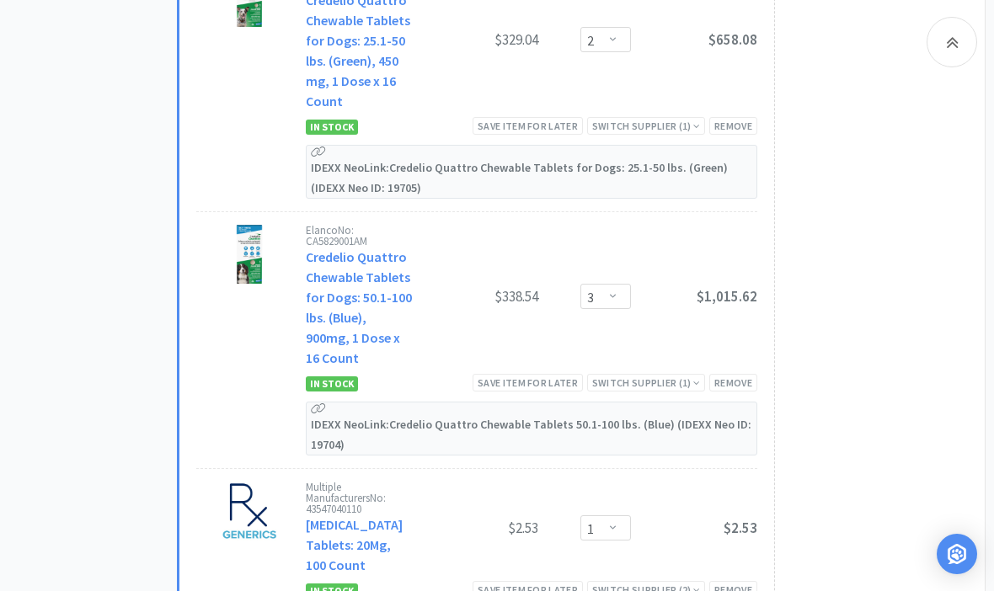
select select "4"
select select "1"
select select "8"
select select "3"
select select "2"
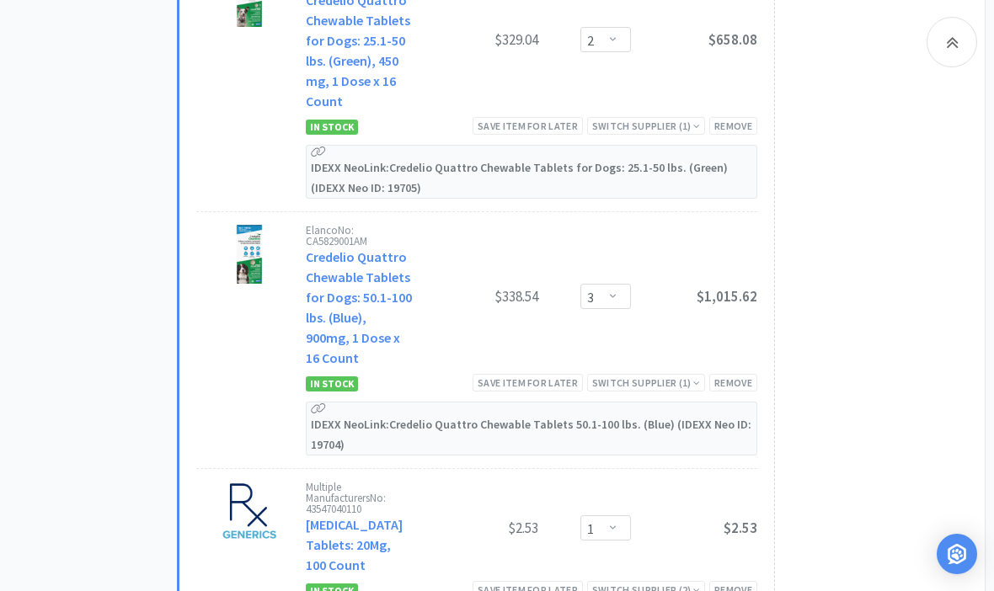
select select "1"
select select "2"
select select "1"
select select "4"
select select "10"
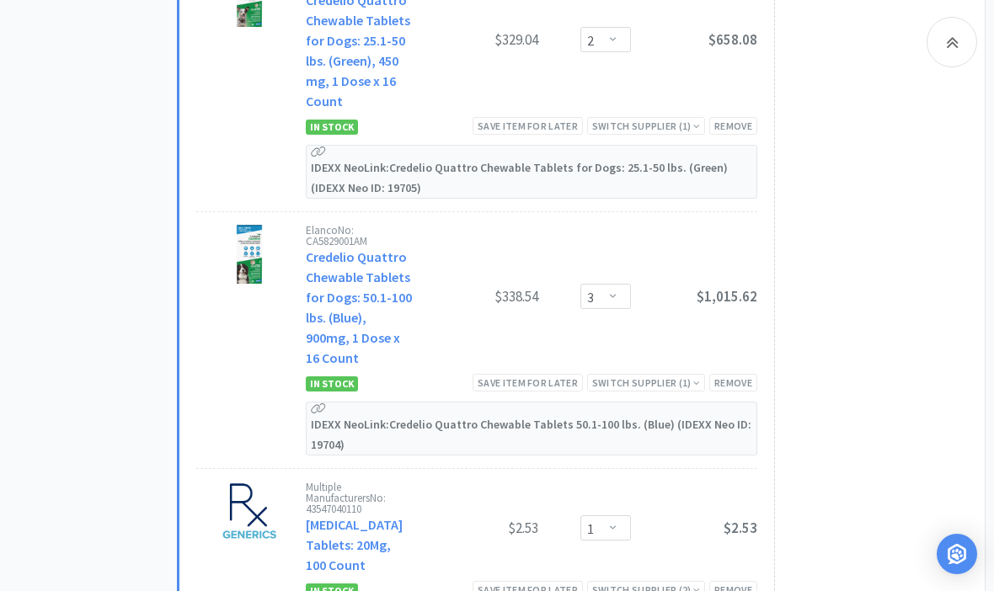
select select "1"
select select "2"
select select "4"
select select "5"
select select "1"
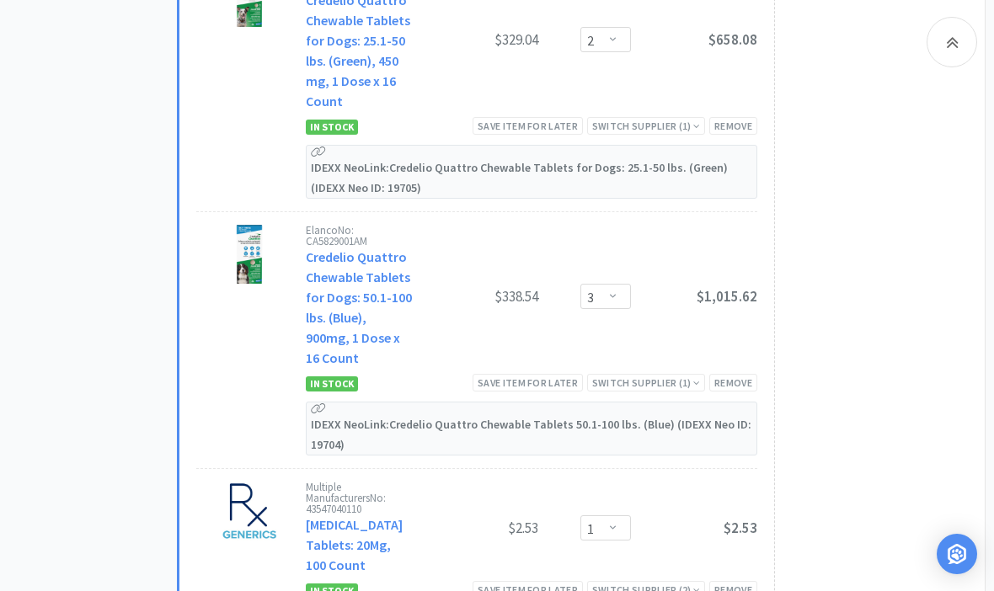
select select "2"
select select "4"
select select "1"
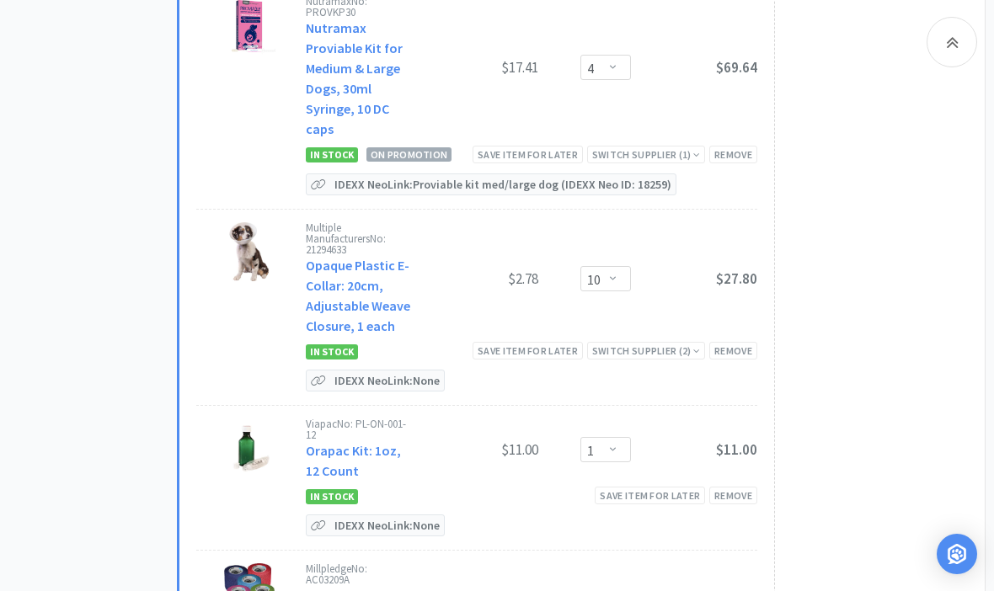
scroll to position [9556, 0]
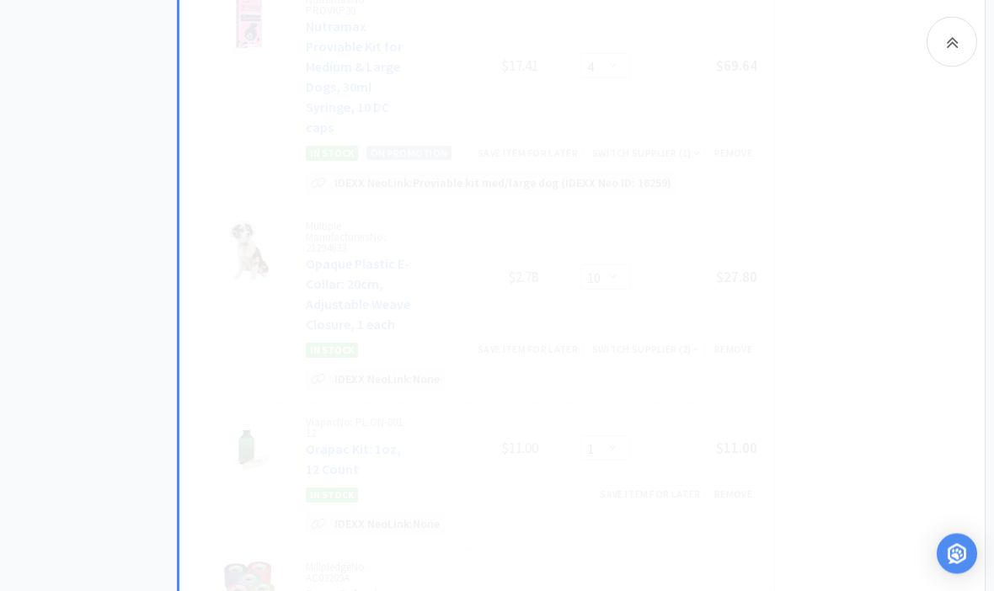
scroll to position [9557, 0]
select select "2"
select select "4"
select select "5"
select select "1"
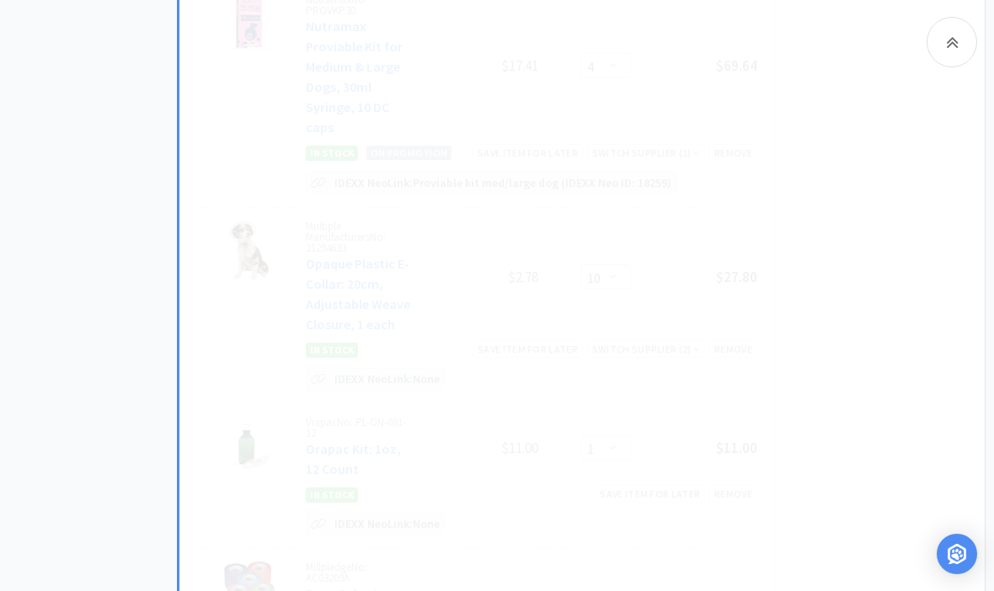
select select "2"
select select "4"
select select "1"
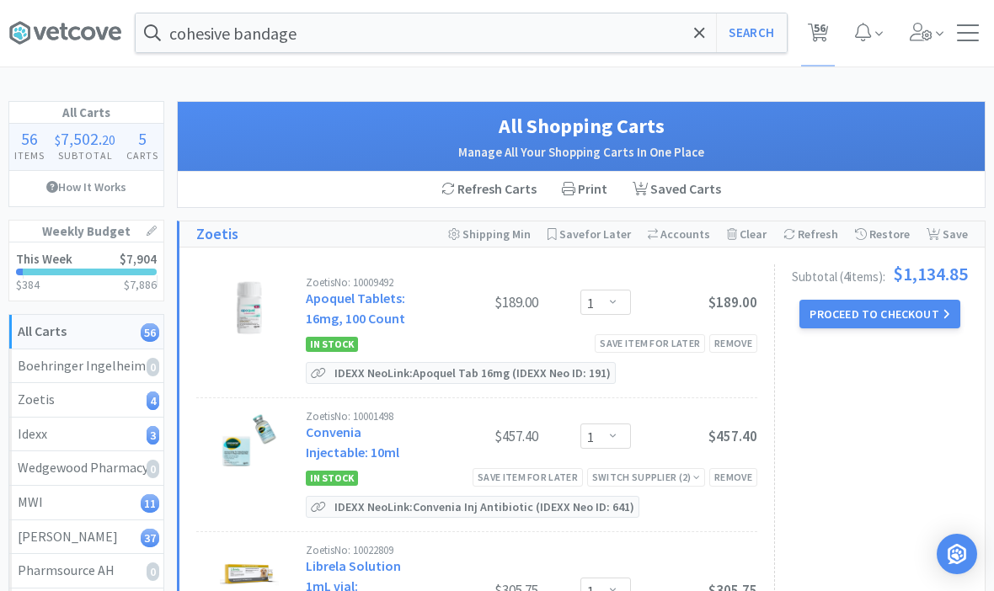
scroll to position [0, 0]
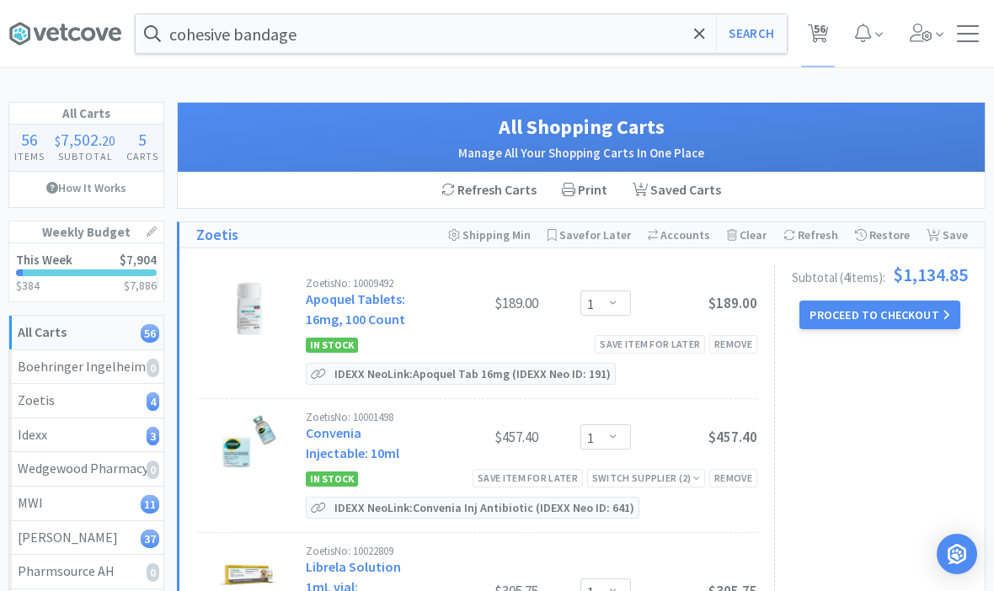
click at [884, 326] on button "Proceed to Checkout" at bounding box center [880, 315] width 160 height 29
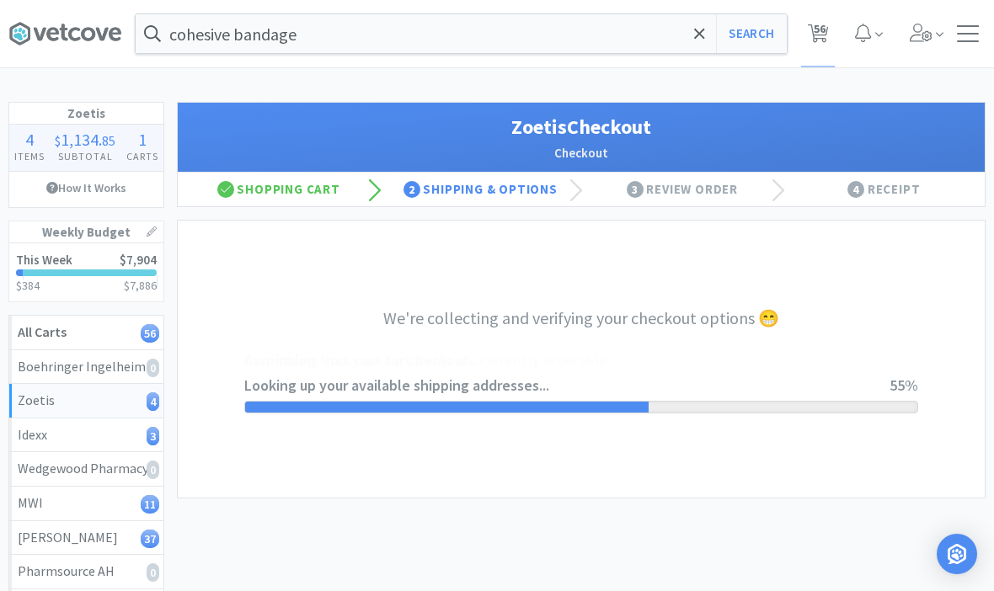
select select "invoice"
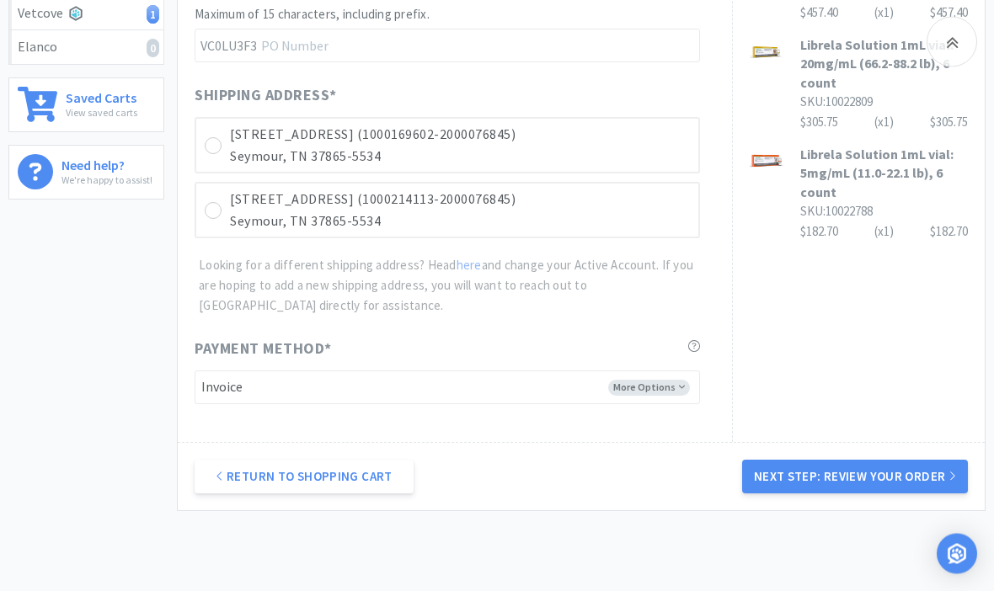
scroll to position [594, 0]
click at [221, 136] on div at bounding box center [213, 144] width 17 height 17
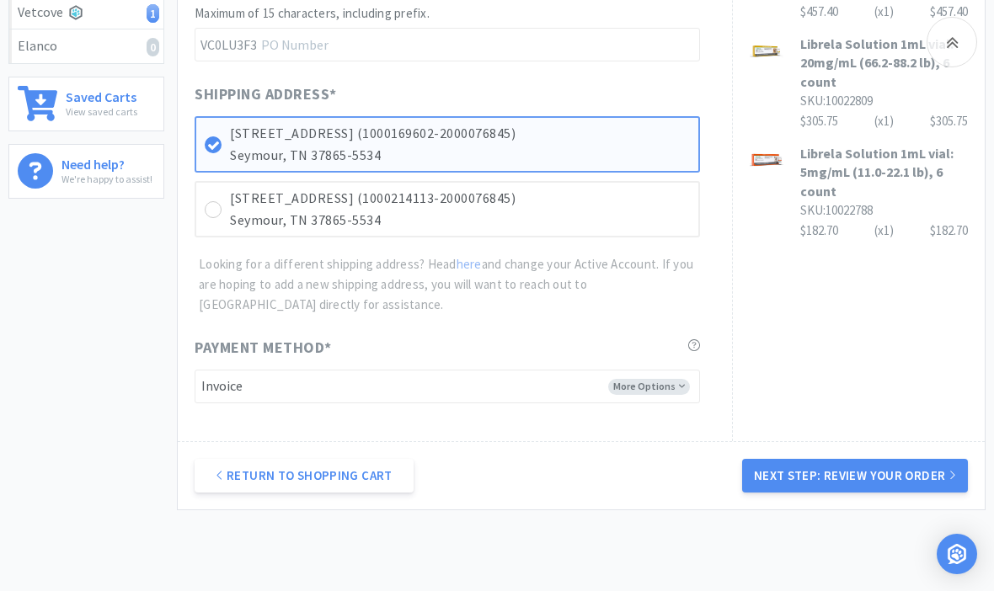
click at [889, 479] on button "Next Step: Review Your Order" at bounding box center [855, 476] width 226 height 34
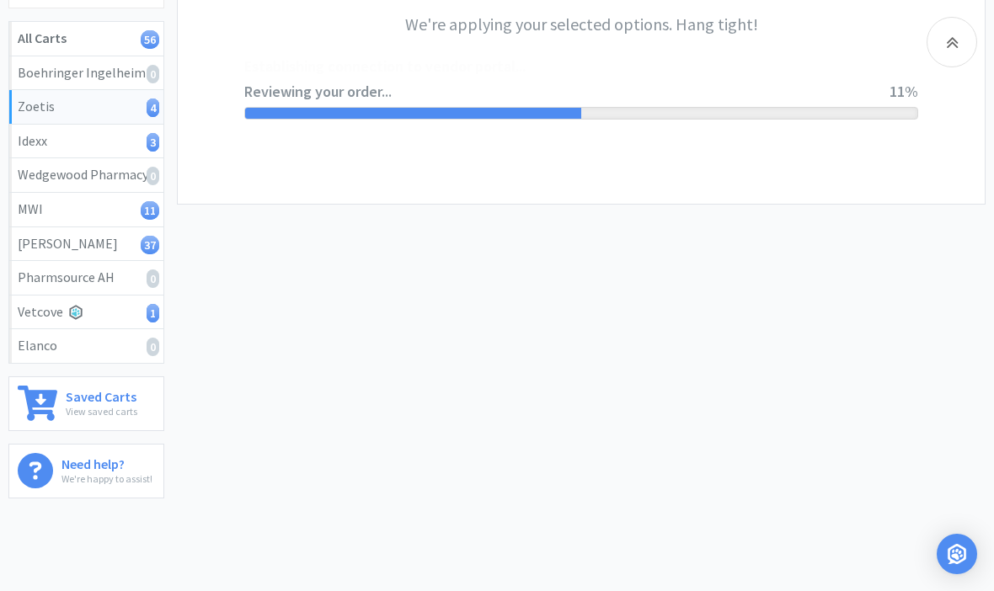
scroll to position [0, 0]
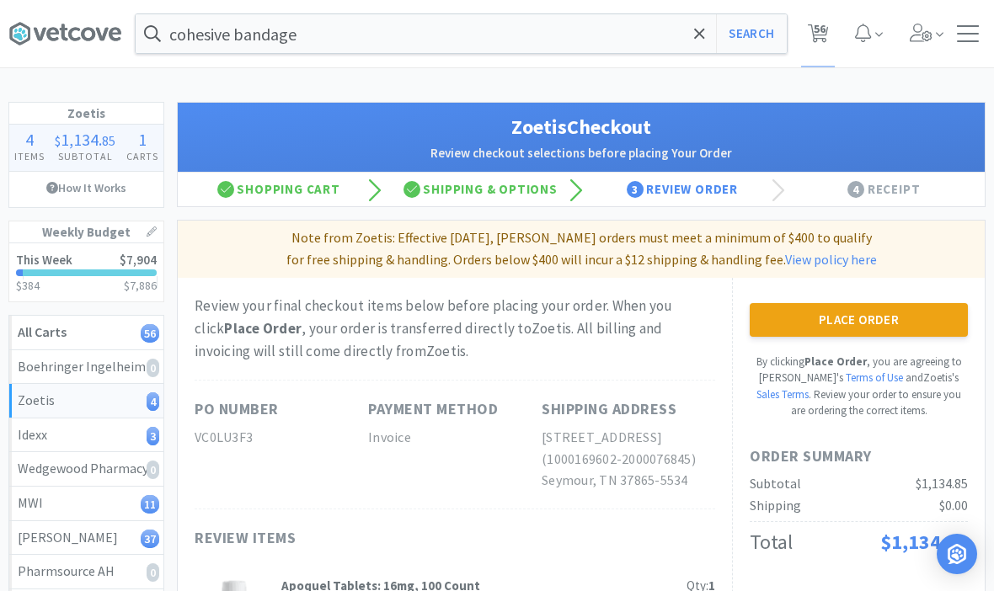
click at [884, 327] on button "Place Order" at bounding box center [859, 320] width 218 height 34
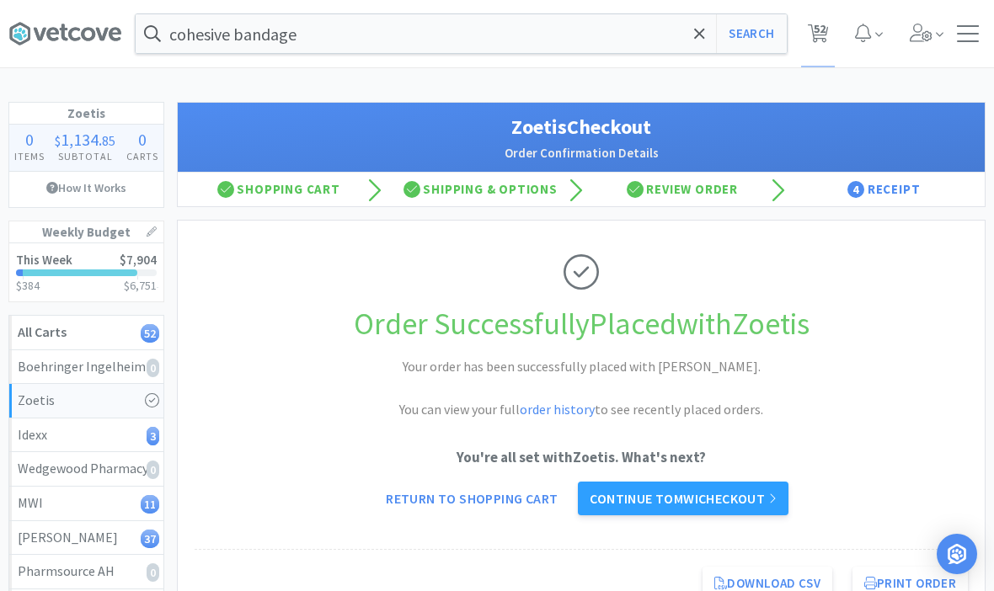
click at [753, 495] on link "Continue to MWI checkout" at bounding box center [683, 499] width 210 height 34
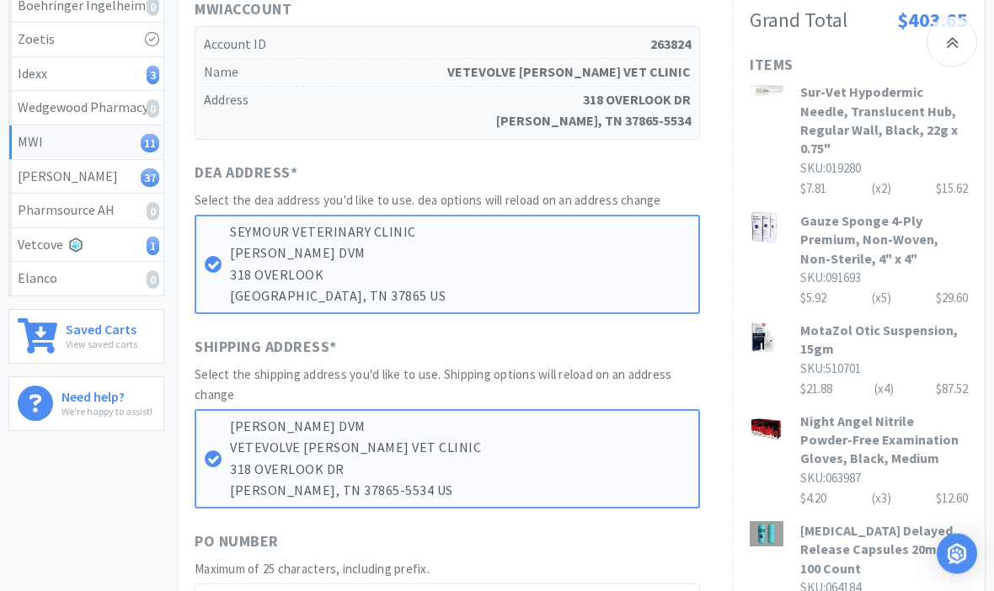
scroll to position [361, 0]
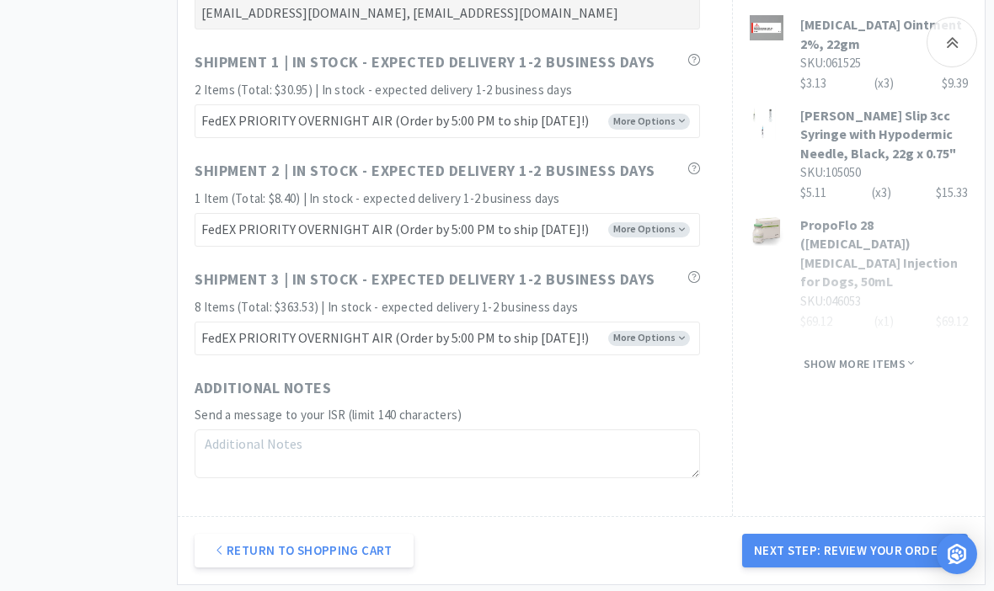
click at [869, 544] on button "Next Step: Review Your Order" at bounding box center [855, 551] width 226 height 34
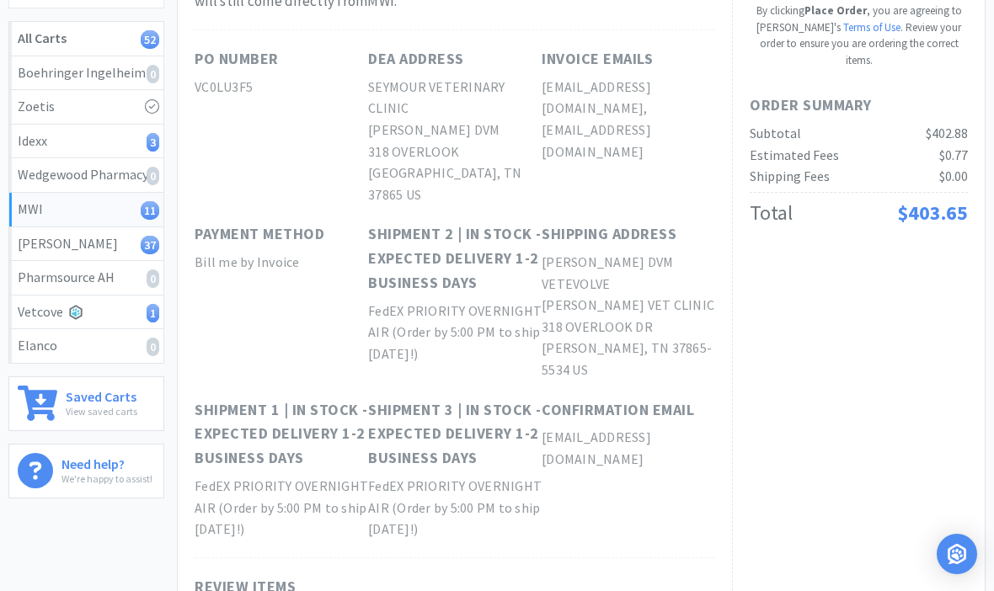
scroll to position [0, 0]
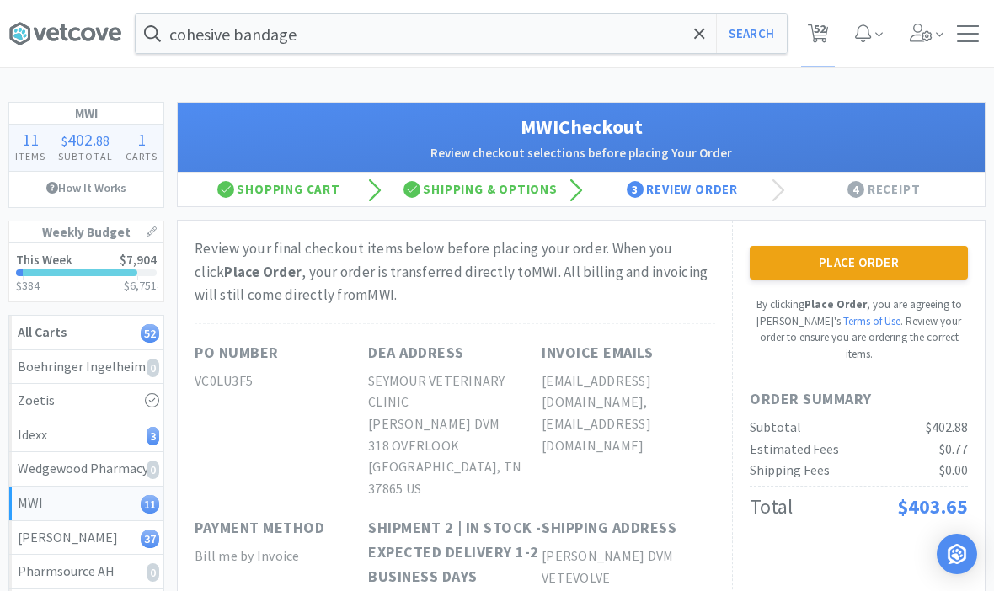
click at [898, 251] on button "Place Order" at bounding box center [859, 263] width 218 height 34
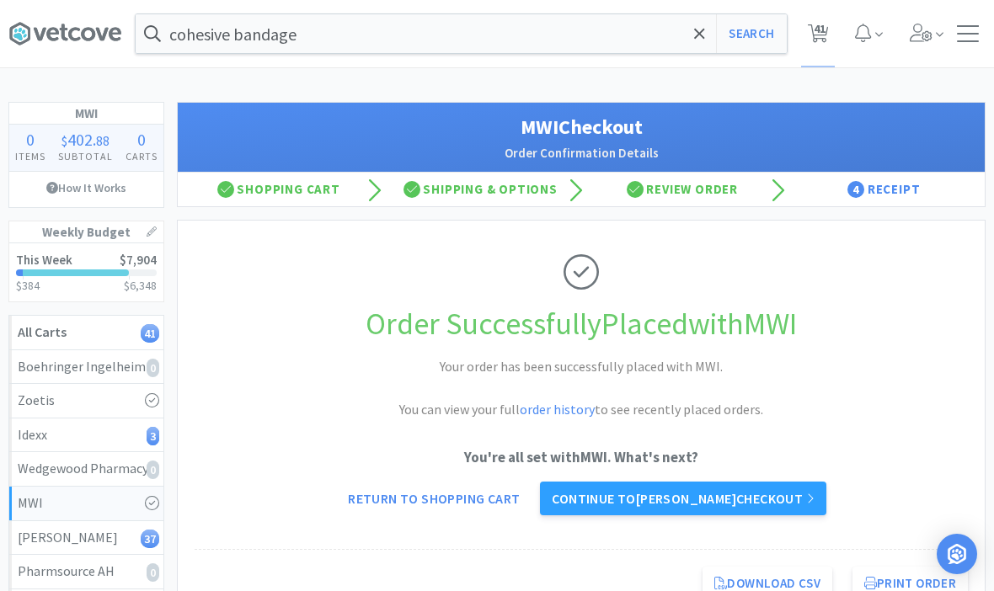
click at [785, 499] on link "Continue to Patterson checkout" at bounding box center [683, 499] width 286 height 34
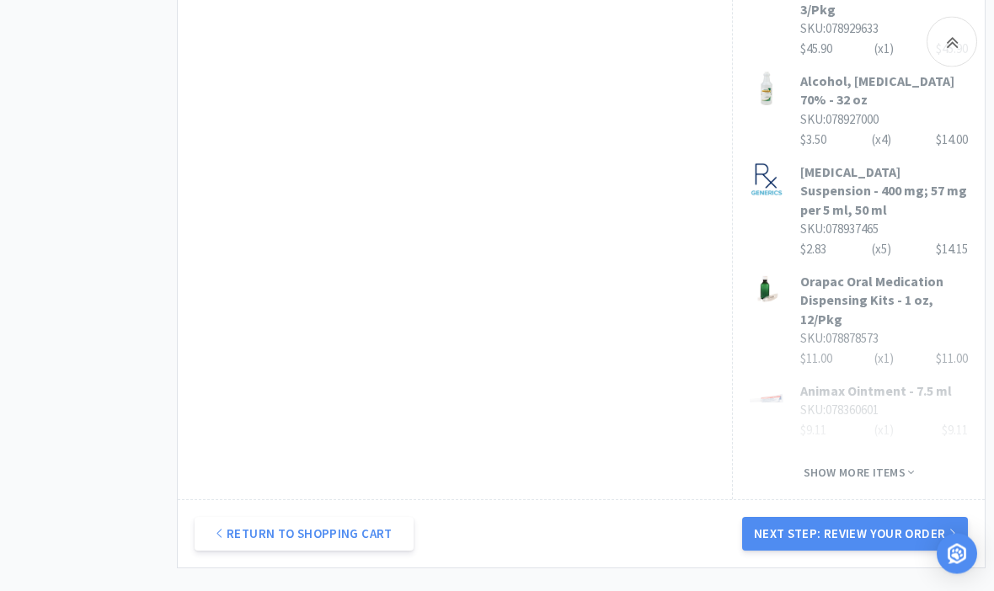
scroll to position [1231, 0]
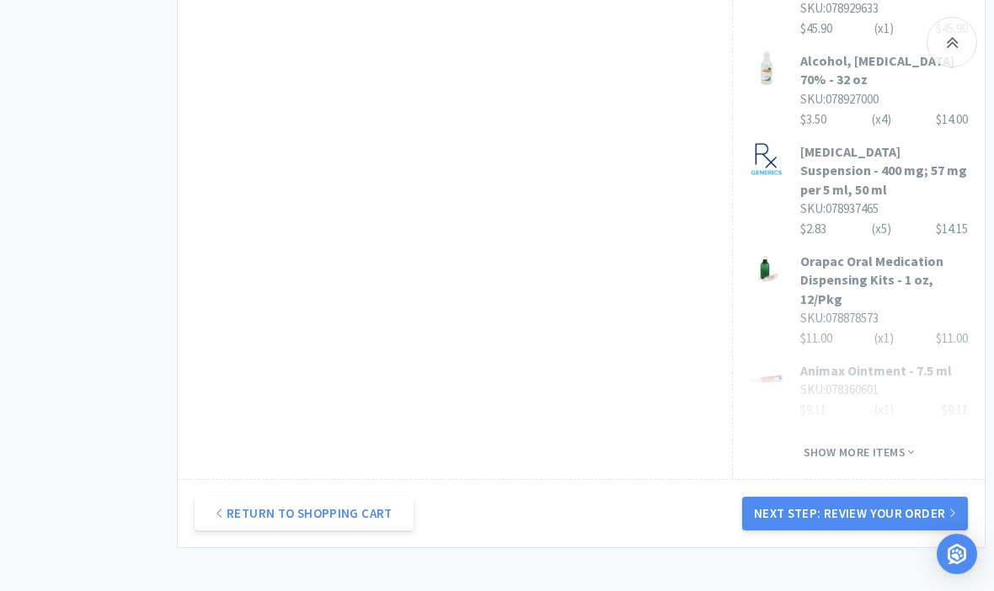
click at [884, 497] on button "Next Step: Review Your Order" at bounding box center [855, 514] width 226 height 34
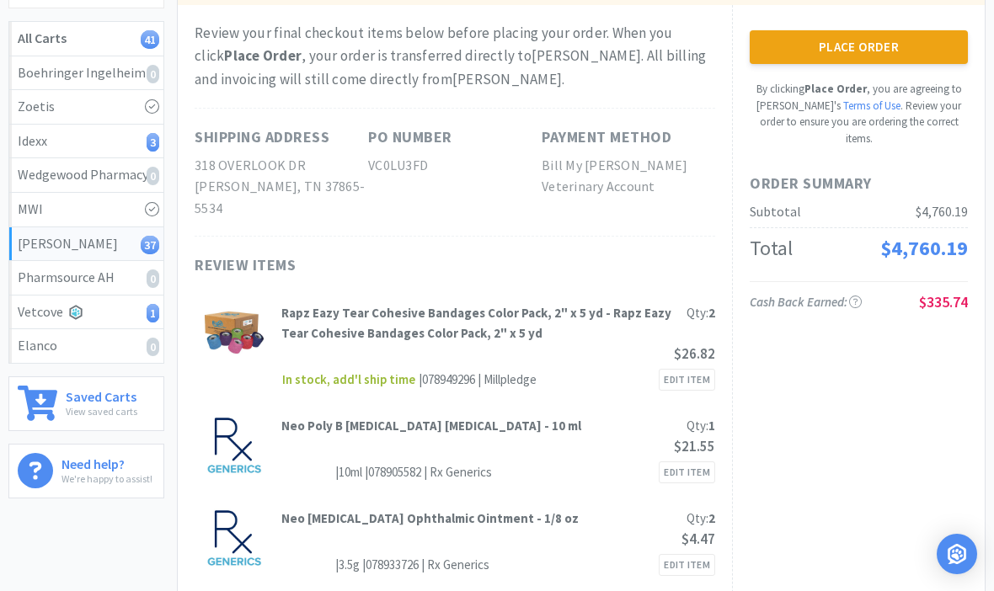
scroll to position [0, 0]
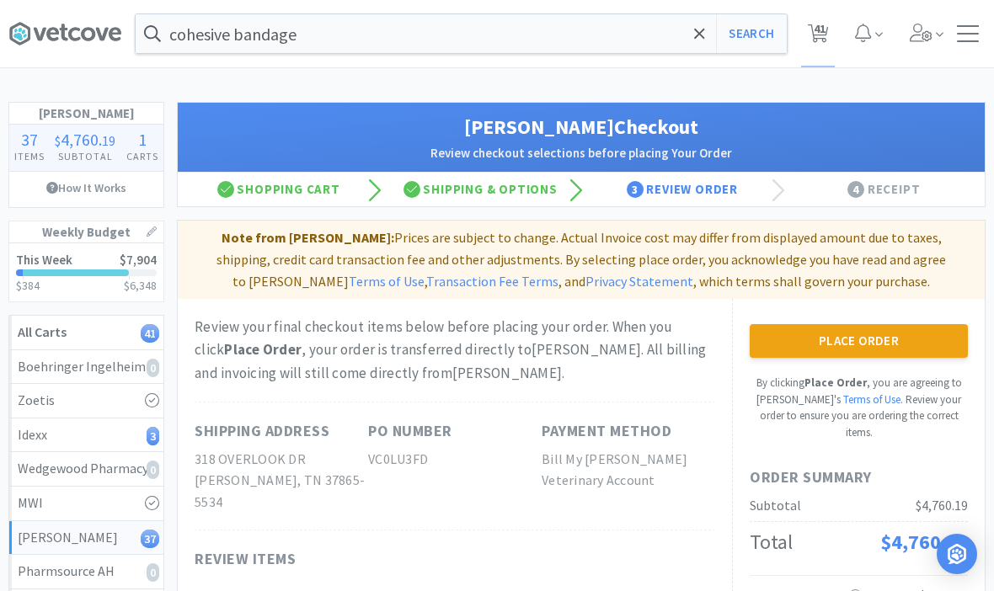
click at [893, 339] on button "Place Order" at bounding box center [859, 341] width 218 height 34
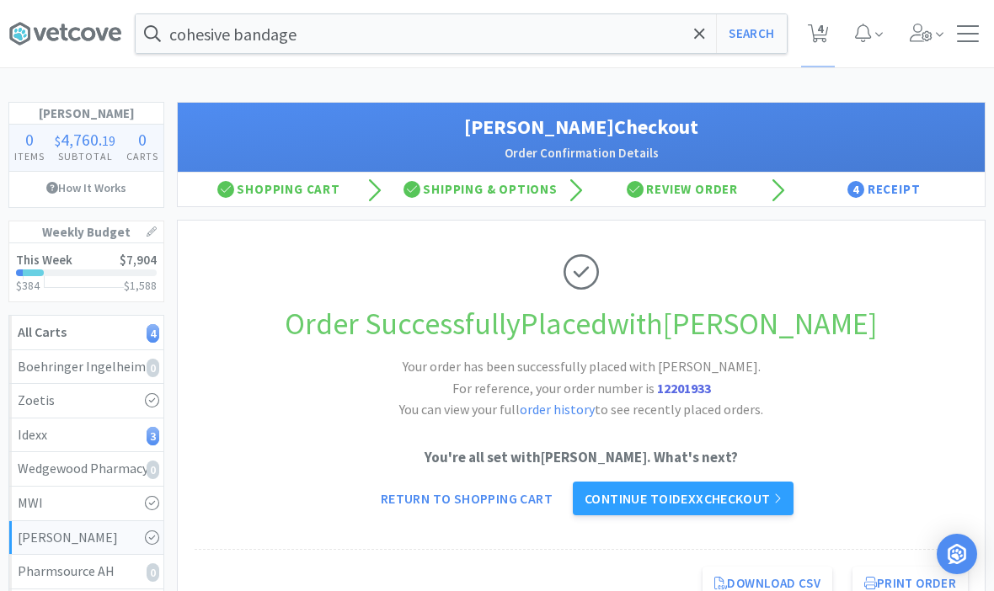
click at [740, 491] on link "Continue to Idexx checkout" at bounding box center [683, 499] width 221 height 34
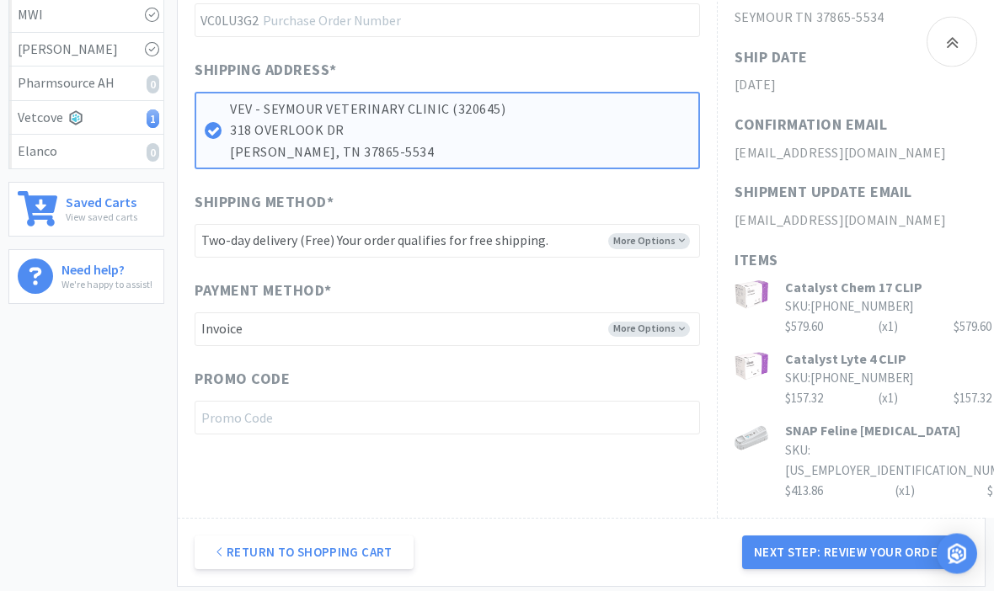
click at [901, 537] on button "Next Step: Review Your Order" at bounding box center [855, 554] width 226 height 34
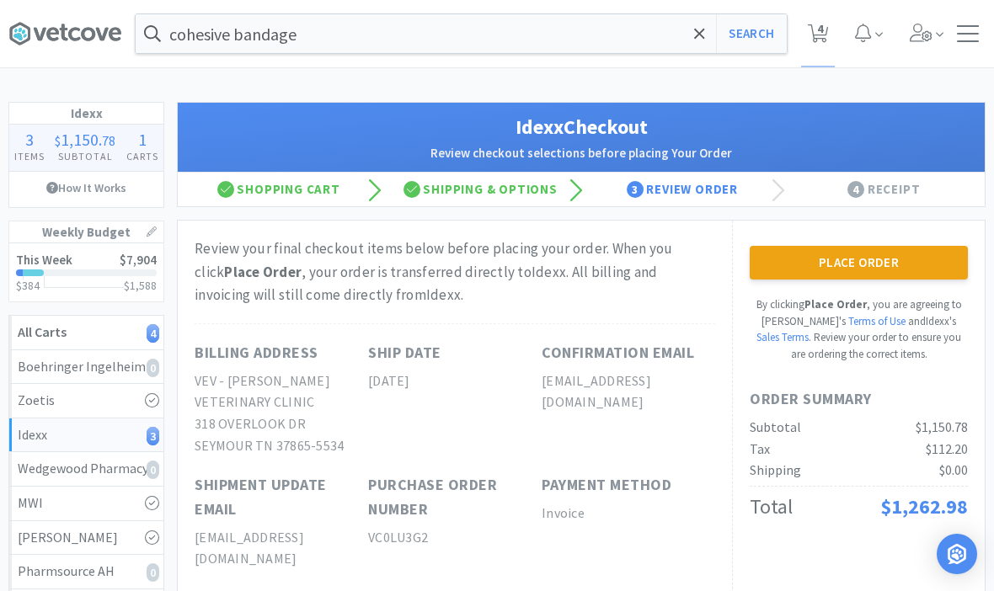
click at [900, 267] on button "Place Order" at bounding box center [859, 263] width 218 height 34
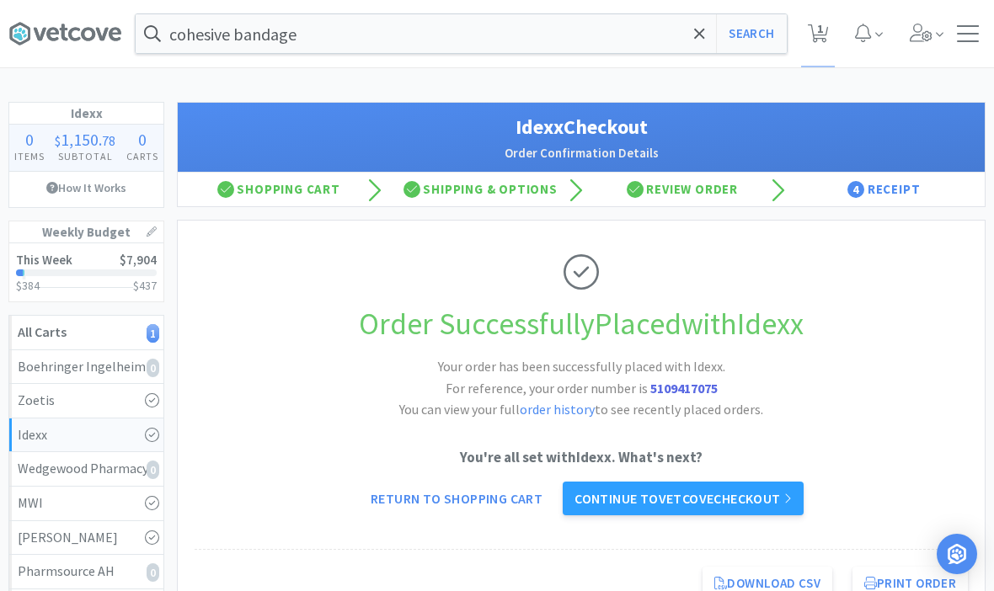
click at [766, 504] on link "Continue to Vetcove checkout" at bounding box center [683, 499] width 241 height 34
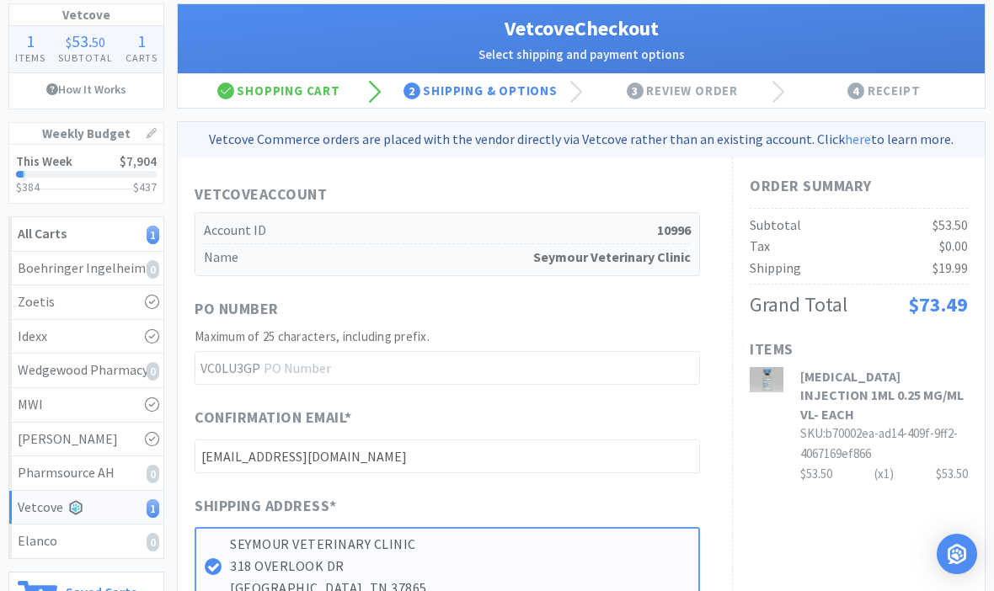
scroll to position [89, 0]
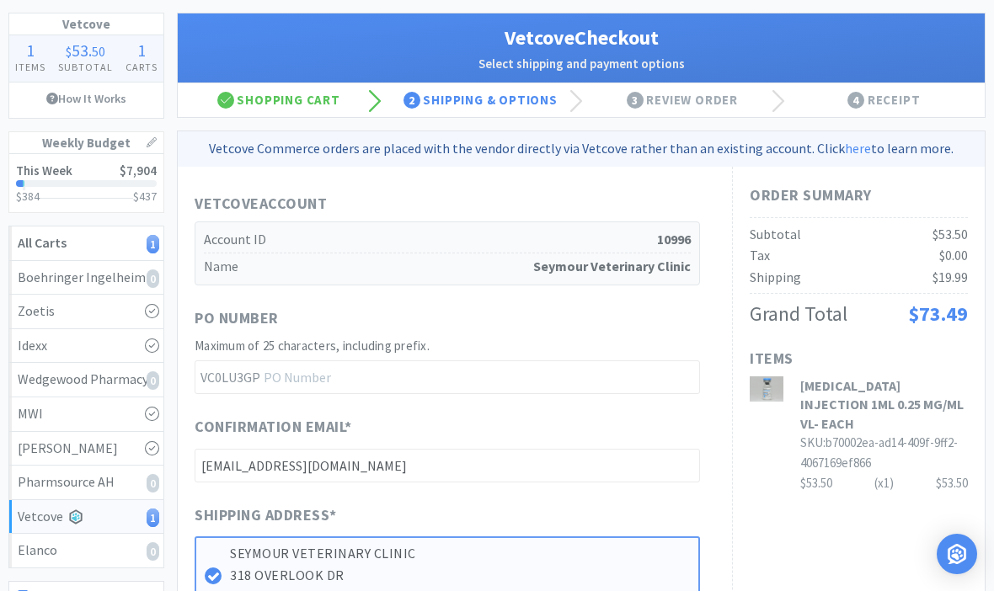
click at [259, 103] on div "Shopping Cart" at bounding box center [279, 100] width 202 height 34
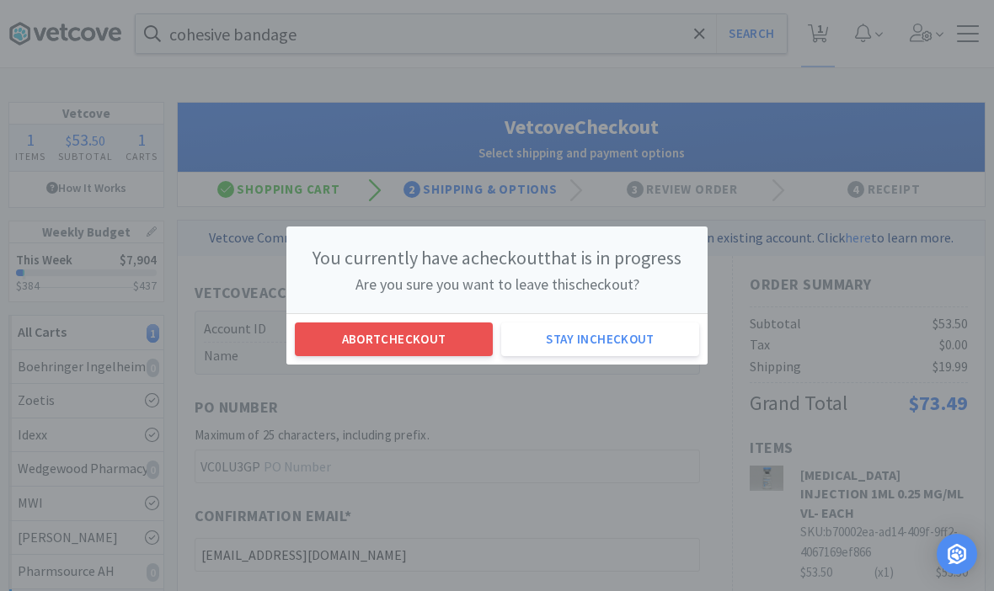
scroll to position [0, 0]
click at [360, 340] on button "Abort checkout" at bounding box center [394, 340] width 198 height 34
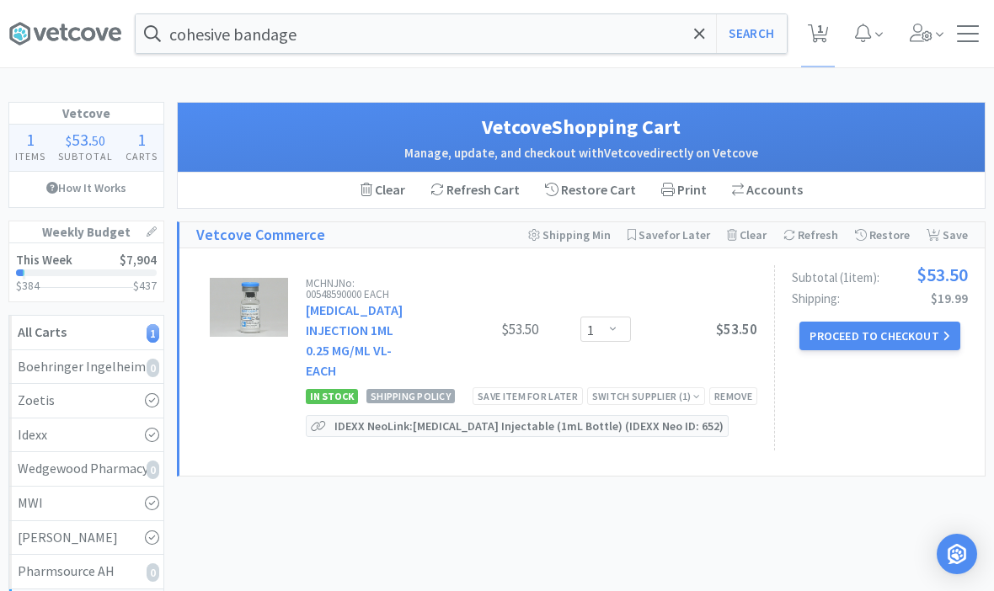
click at [623, 397] on div "Switch Supplier ( 1 )" at bounding box center [646, 396] width 108 height 16
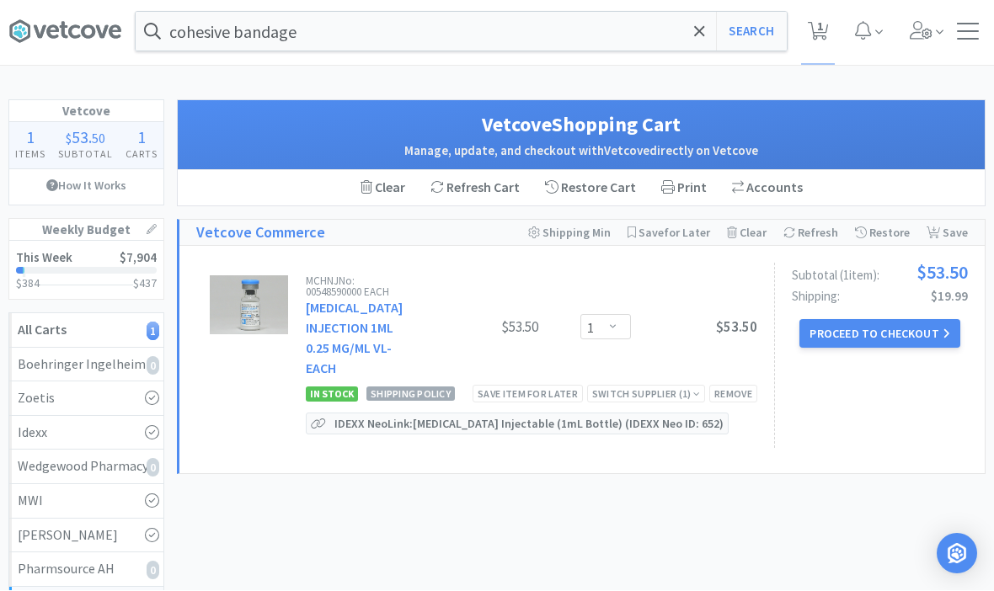
click at [613, 387] on div "Switch Supplier ( 1 )" at bounding box center [646, 395] width 108 height 16
click at [487, 424] on img at bounding box center [456, 419] width 63 height 25
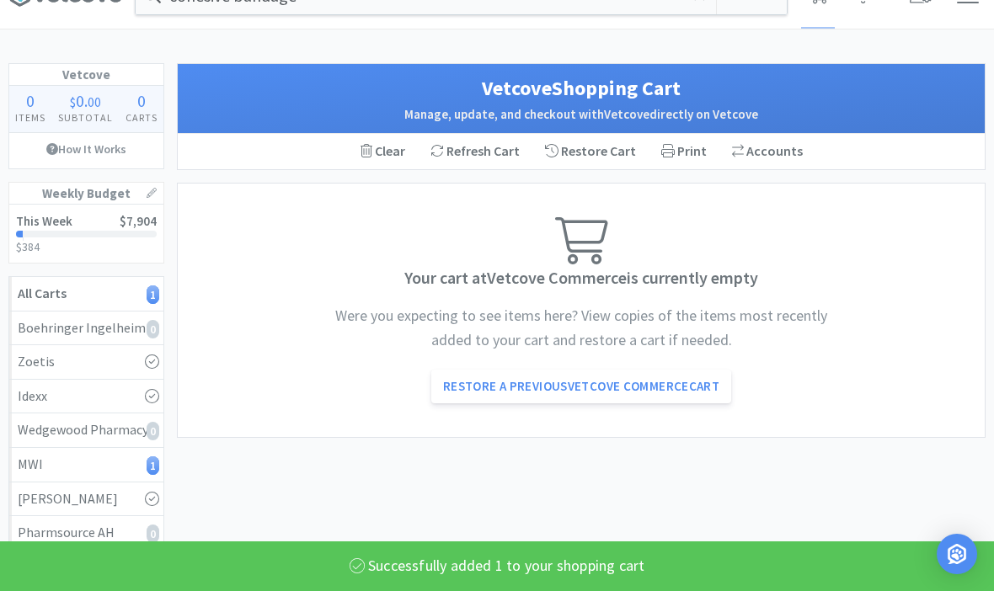
scroll to position [41, 0]
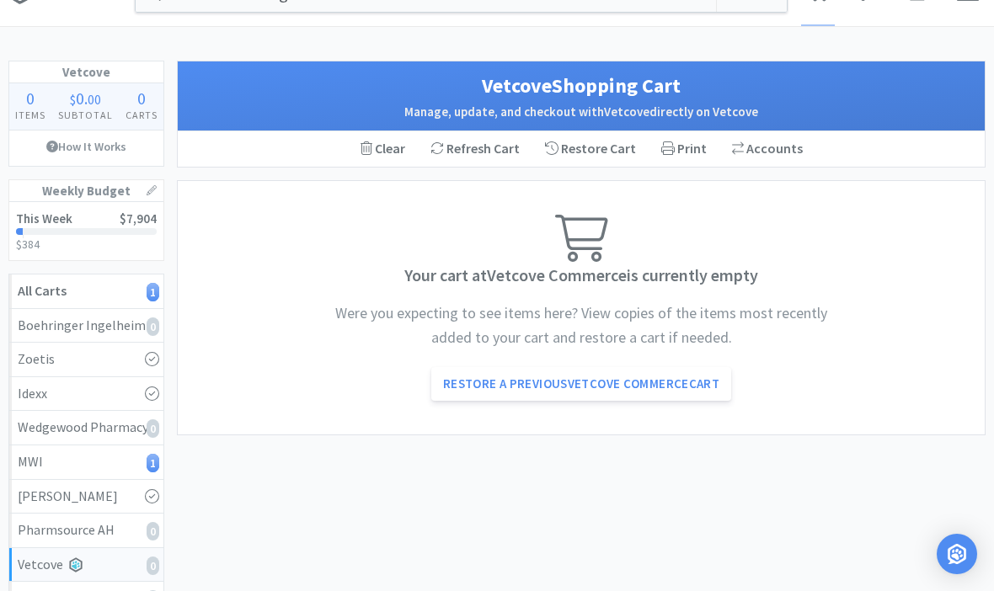
click at [81, 468] on div "MWI 1" at bounding box center [86, 463] width 137 height 22
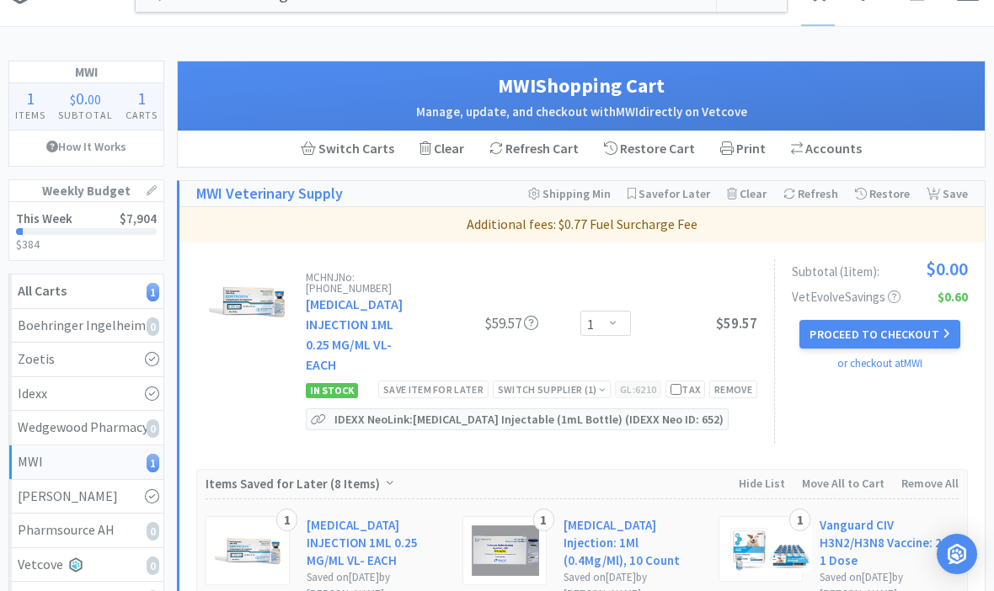
click at [901, 335] on button "Proceed to Checkout" at bounding box center [880, 334] width 160 height 29
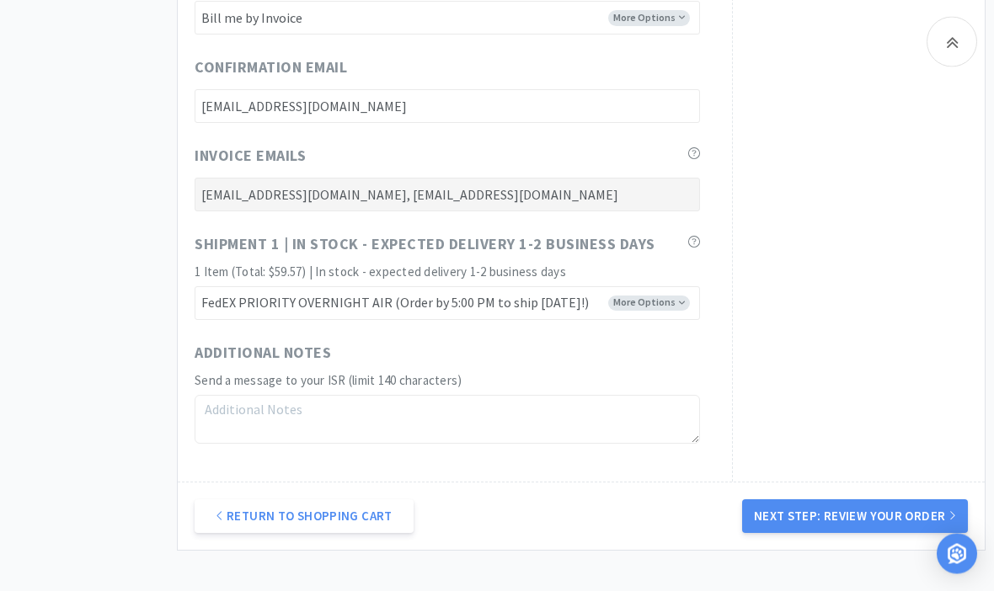
scroll to position [880, 0]
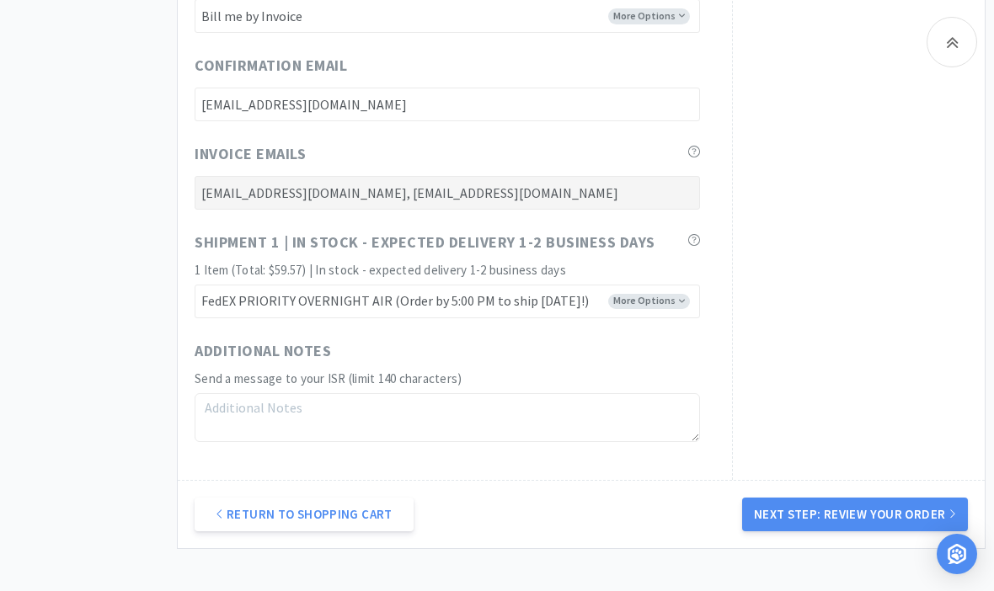
click at [903, 512] on button "Next Step: Review Your Order" at bounding box center [855, 515] width 226 height 34
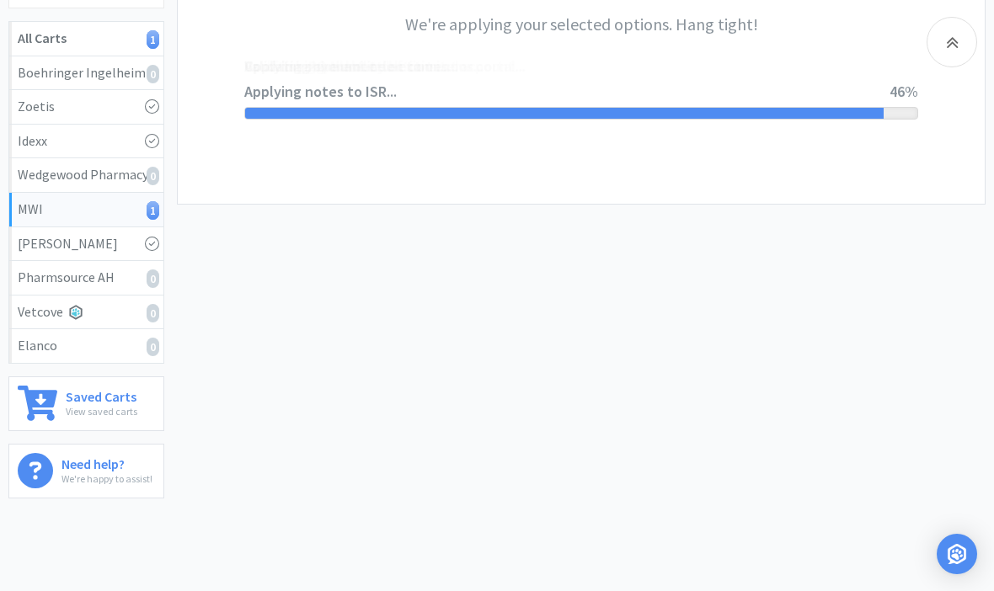
scroll to position [0, 0]
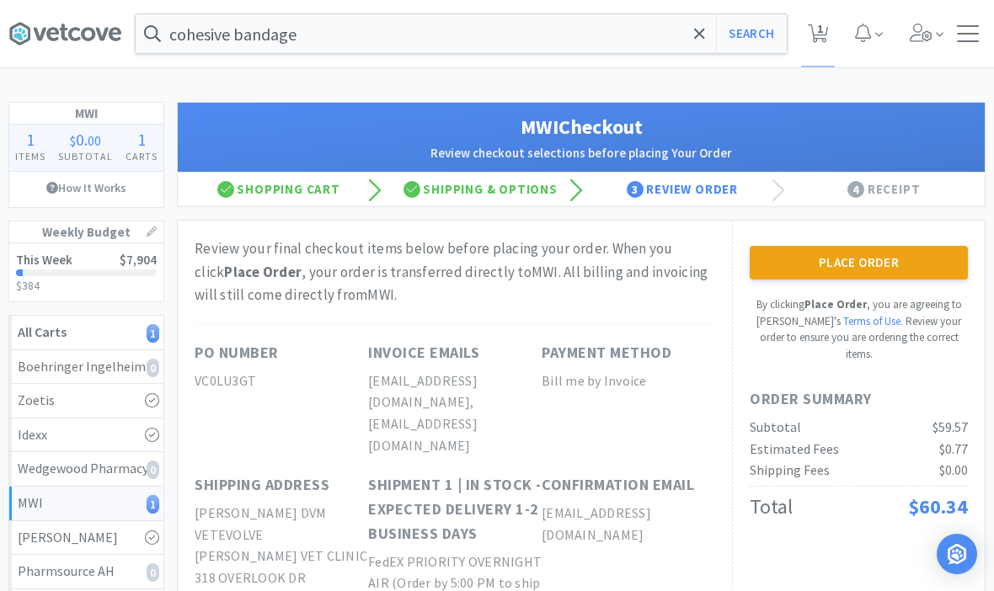
click at [894, 264] on button "Place Order" at bounding box center [859, 263] width 218 height 34
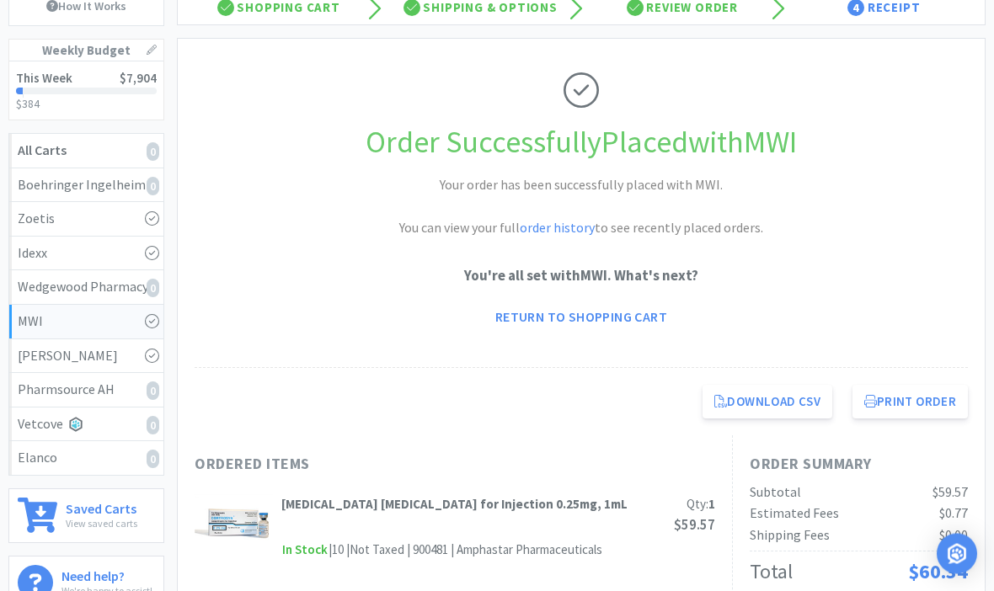
scroll to position [164, 0]
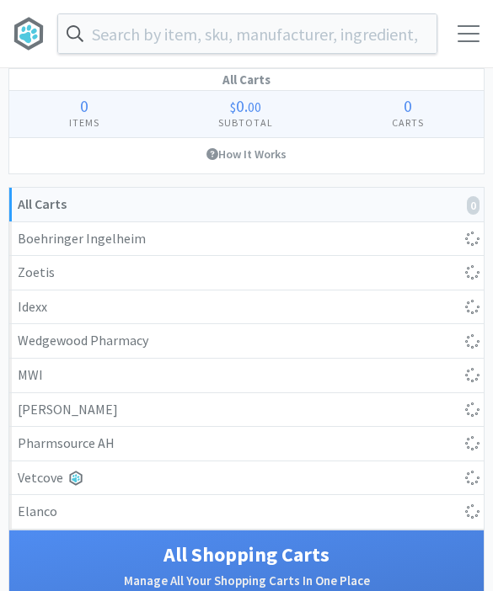
select select "1"
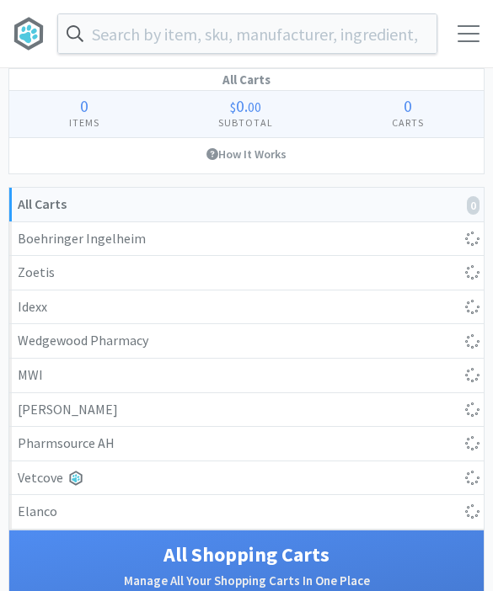
select select "4"
select select "5"
select select "3"
select select "1"
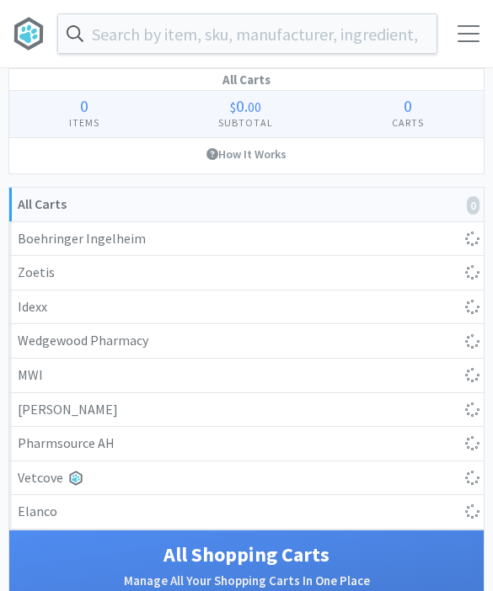
select select "5"
select select "1"
select select "2"
select select "1"
select select "3"
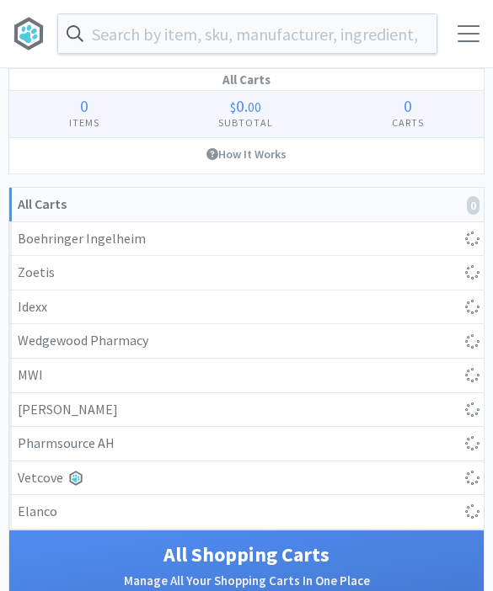
select select "1"
select select "5"
select select "1"
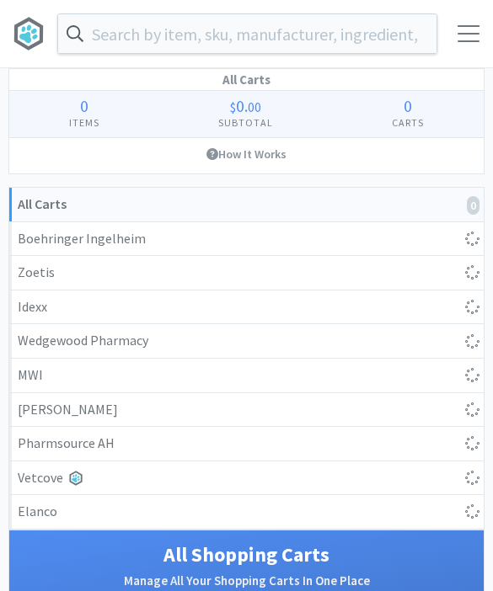
select select "1"
select select "10"
select select "6"
select select "2"
select select "3"
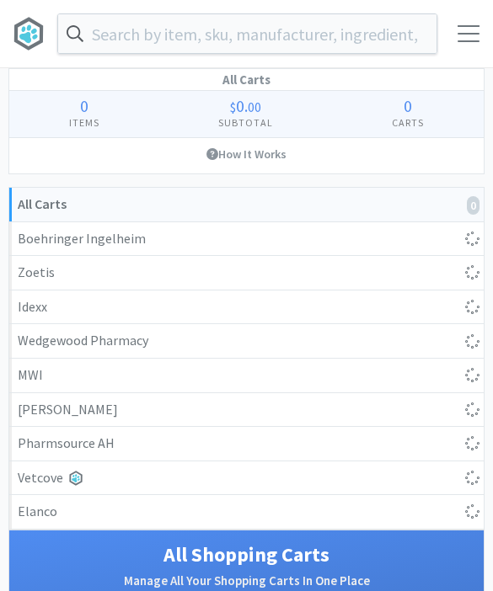
select select "1"
select select "4"
select select "1"
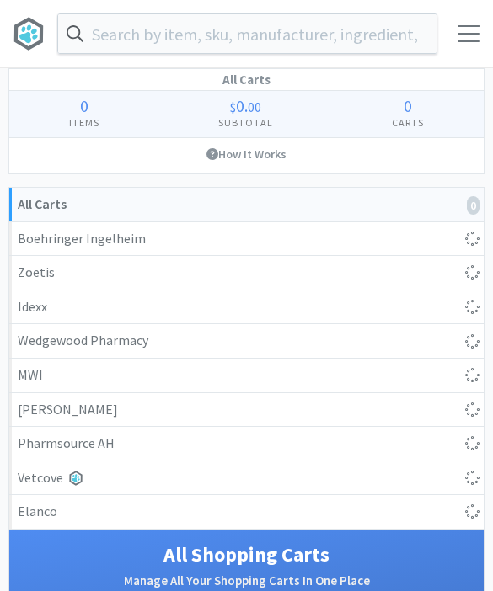
select select "8"
select select "3"
select select "2"
select select "1"
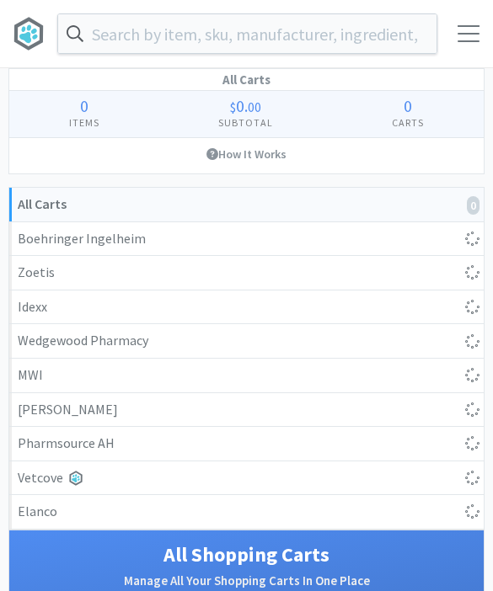
select select "2"
select select "1"
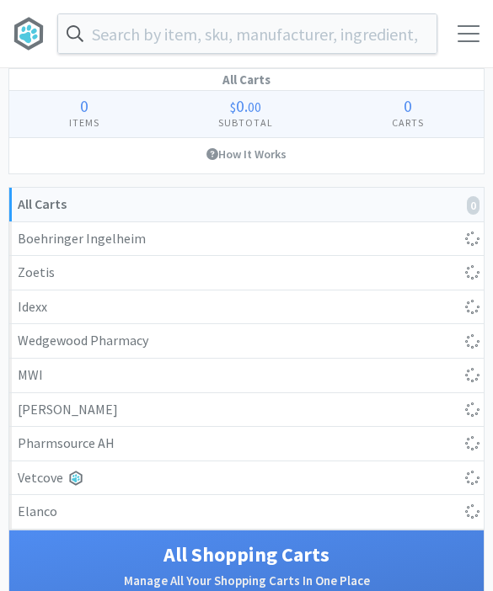
select select "1"
select select "4"
select select "10"
select select "1"
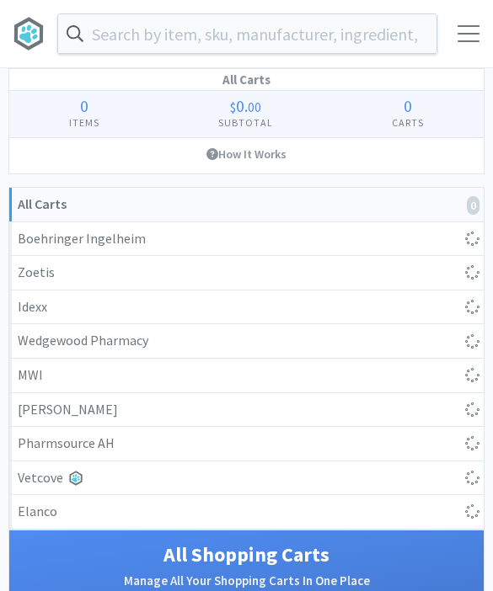
select select "1"
select select "4"
select select "5"
select select "1"
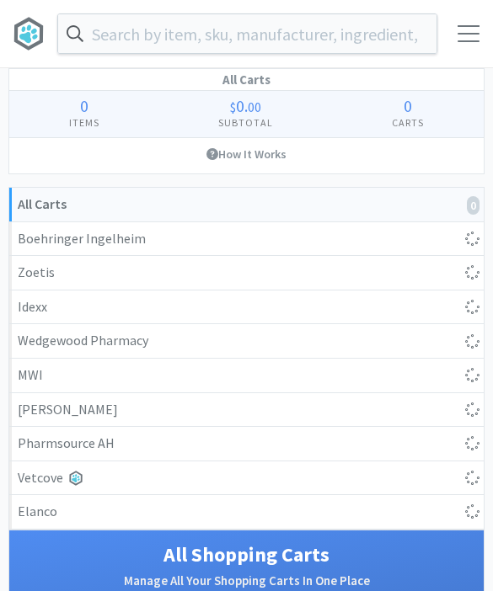
select select "2"
select select "4"
select select "1"
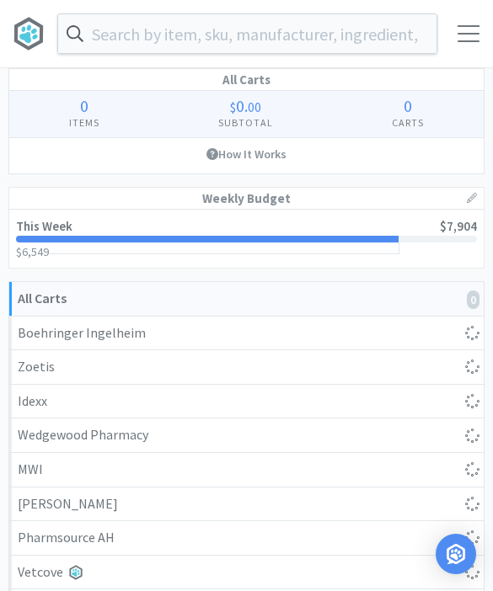
select select "1"
